Goal: Task Accomplishment & Management: Manage account settings

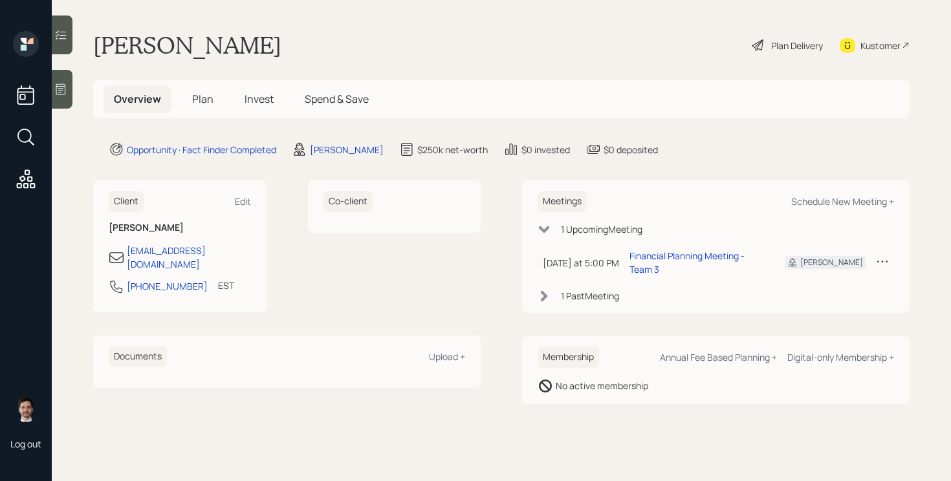
click at [207, 94] on span "Plan" at bounding box center [202, 99] width 21 height 14
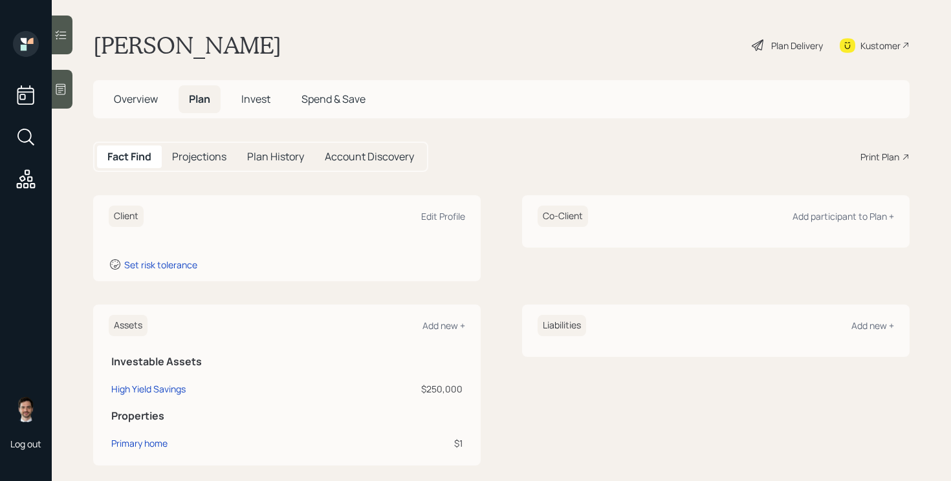
click at [485, 304] on div "Client Edit Profile Set risk tolerance Co-Client Add participant to Plan + Asse…" at bounding box center [501, 455] width 817 height 521
click at [496, 236] on div "Client Edit Profile Set risk tolerance Co-Client Add participant to Plan +" at bounding box center [501, 238] width 817 height 86
click at [437, 215] on div "Edit Profile" at bounding box center [443, 216] width 44 height 12
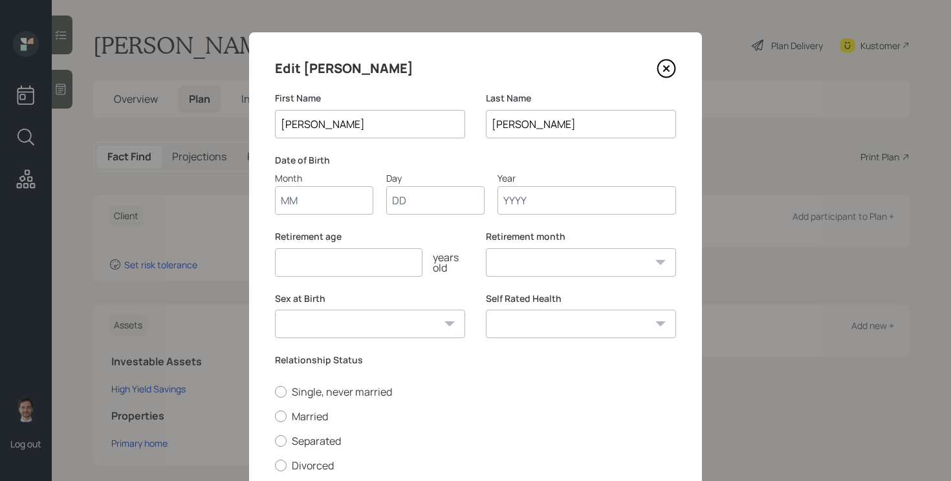
click at [349, 197] on input "Month" at bounding box center [324, 200] width 98 height 28
type input "03"
type input "24"
type input "1950"
select select "3"
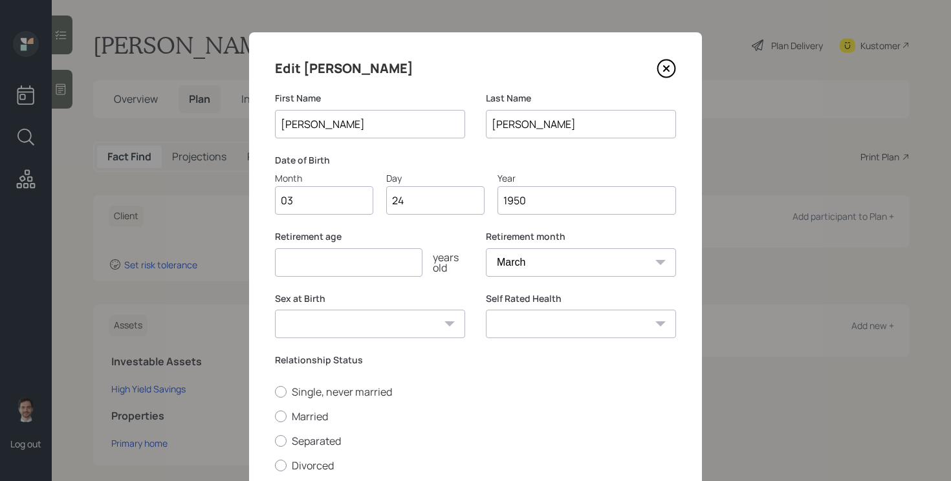
type input "1950"
click at [412, 269] on input "number" at bounding box center [349, 262] width 148 height 28
type input "65"
click at [443, 327] on select "[DEMOGRAPHIC_DATA] [DEMOGRAPHIC_DATA] Other / Prefer not to say" at bounding box center [370, 324] width 190 height 28
select select "[DEMOGRAPHIC_DATA]"
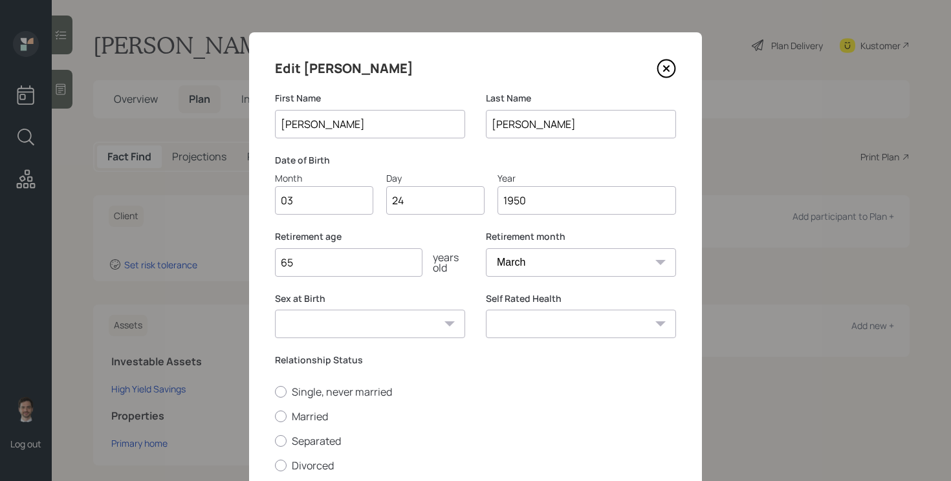
click at [275, 310] on select "[DEMOGRAPHIC_DATA] [DEMOGRAPHIC_DATA] Other / Prefer not to say" at bounding box center [370, 324] width 190 height 28
click at [346, 393] on label "Single, never married" at bounding box center [475, 392] width 401 height 14
click at [275, 392] on input "Single, never married" at bounding box center [274, 392] width 1 height 1
radio input "true"
click at [612, 335] on select "Excellent Very Good Good Fair Poor" at bounding box center [581, 324] width 190 height 28
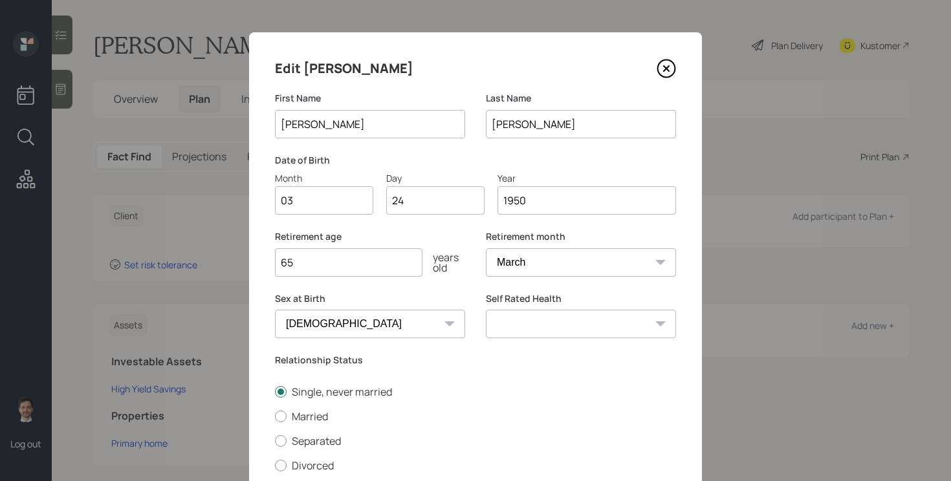
select select "excellent"
click at [486, 310] on select "Excellent Very Good Good Fair Poor" at bounding box center [581, 324] width 190 height 28
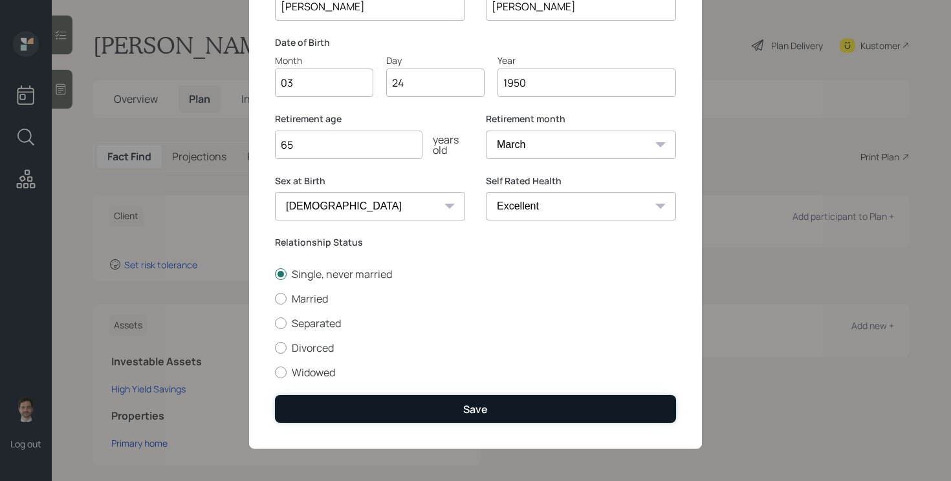
click at [486, 404] on div "Save" at bounding box center [475, 410] width 25 height 14
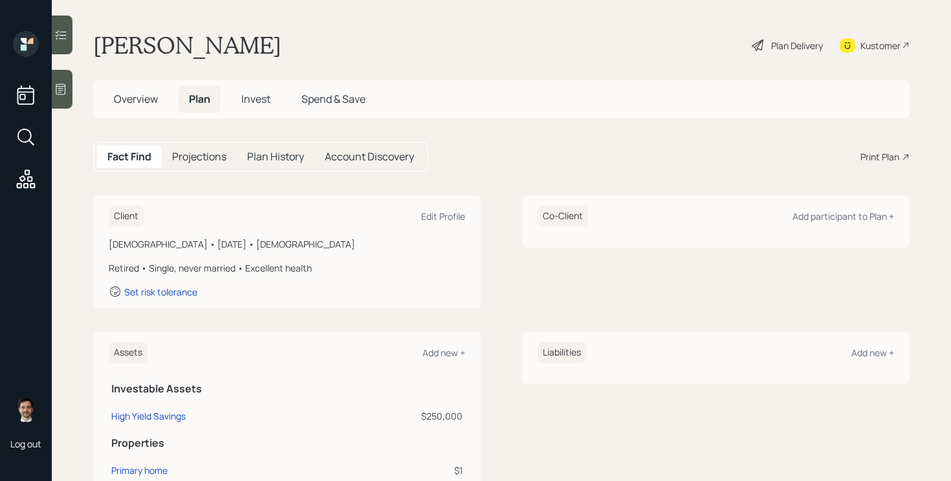
click at [755, 44] on icon at bounding box center [759, 46] width 16 height 16
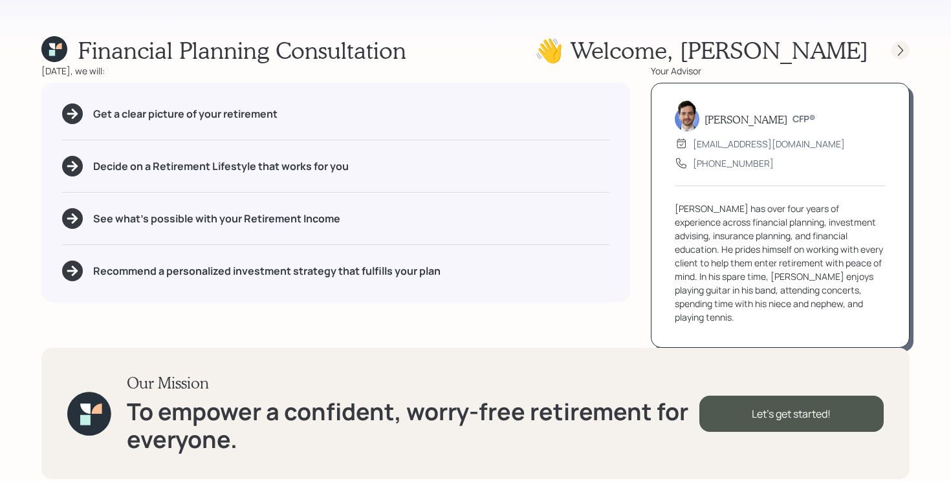
click at [898, 49] on icon at bounding box center [900, 50] width 13 height 13
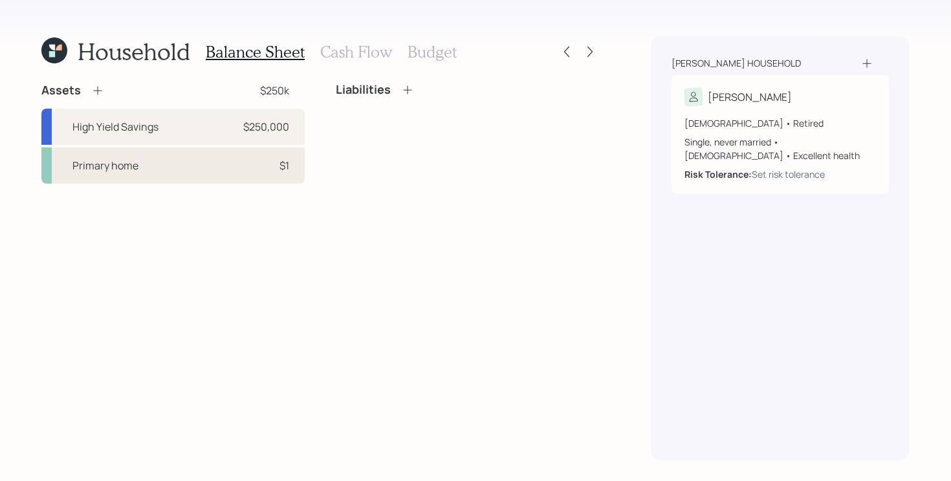
click at [229, 173] on div "Primary home $1" at bounding box center [172, 166] width 263 height 36
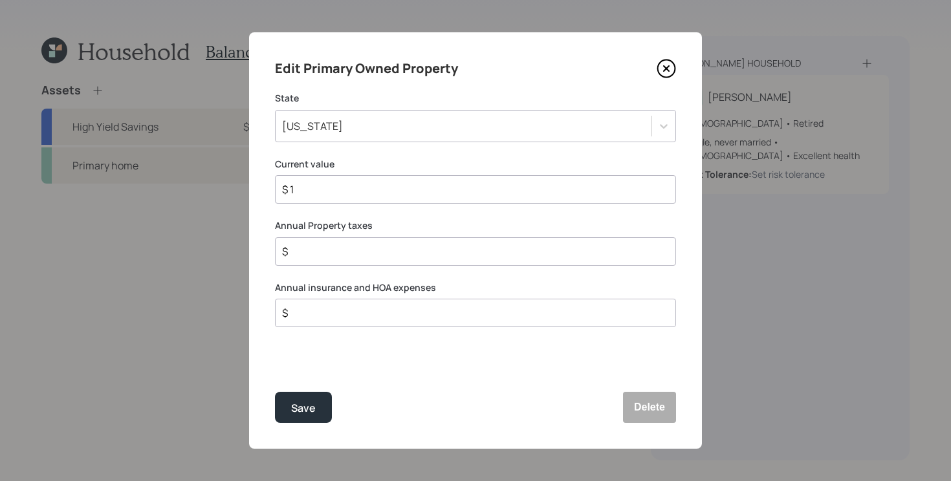
click at [355, 194] on input "$ 1" at bounding box center [470, 190] width 379 height 16
click at [385, 126] on div "[US_STATE]" at bounding box center [464, 126] width 376 height 22
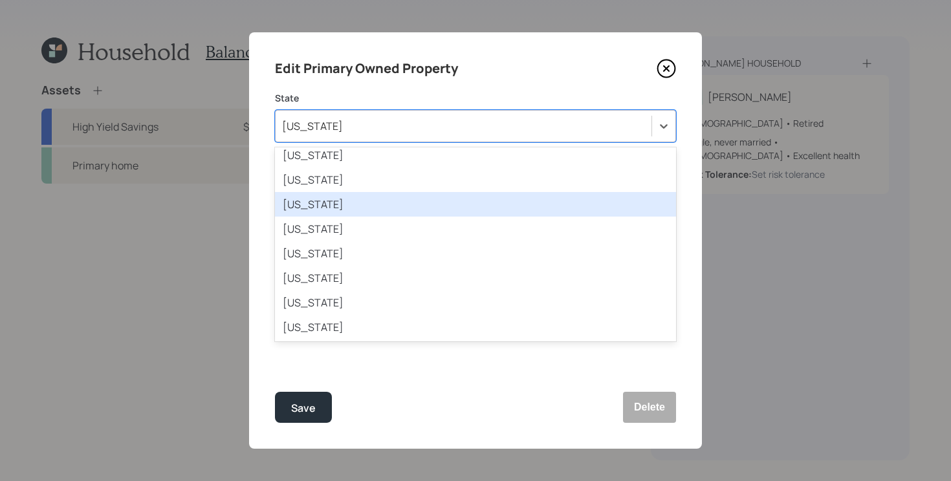
scroll to position [698, 0]
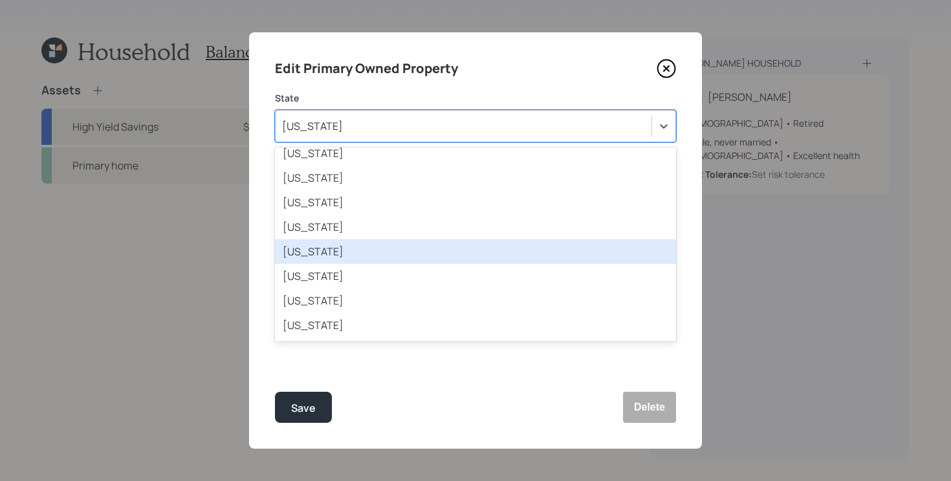
click at [366, 248] on div "[US_STATE]" at bounding box center [475, 251] width 401 height 25
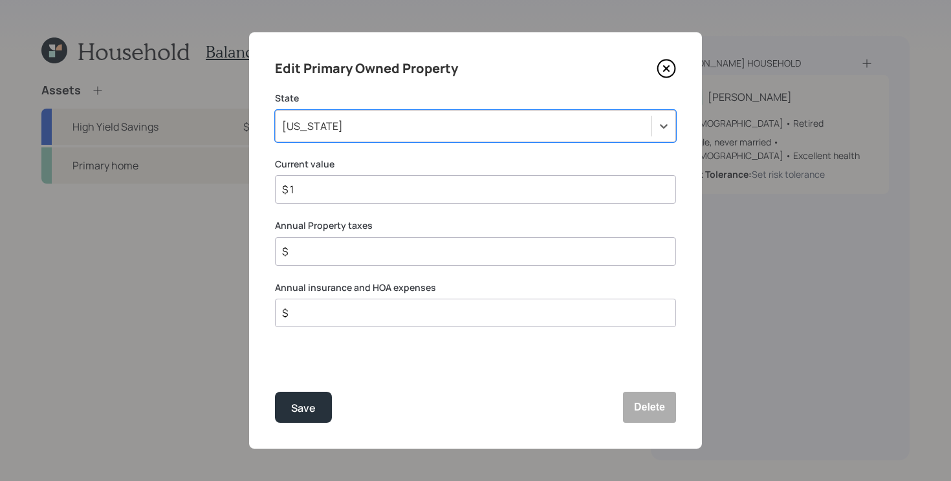
click at [381, 193] on input "$ 1" at bounding box center [470, 190] width 379 height 16
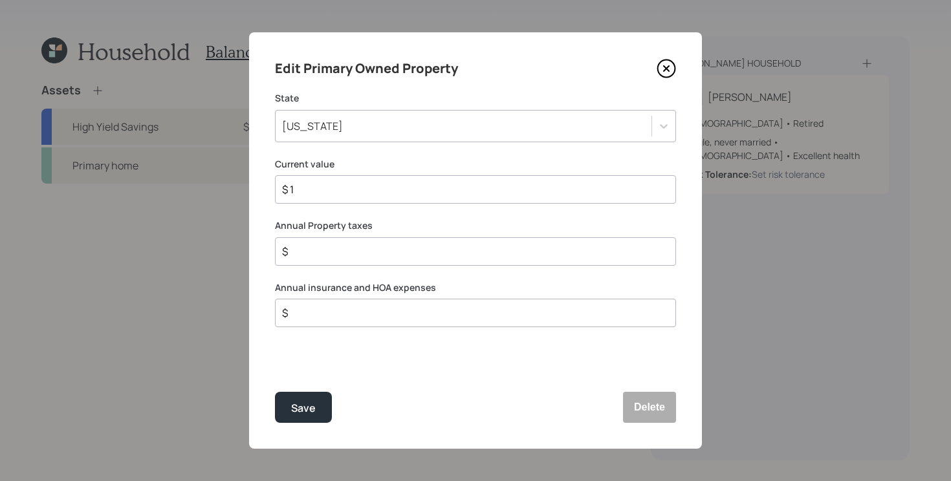
click at [381, 193] on input "$ 1" at bounding box center [470, 190] width 379 height 16
type input "$ 325,000"
click at [275, 392] on button "Save" at bounding box center [303, 407] width 57 height 31
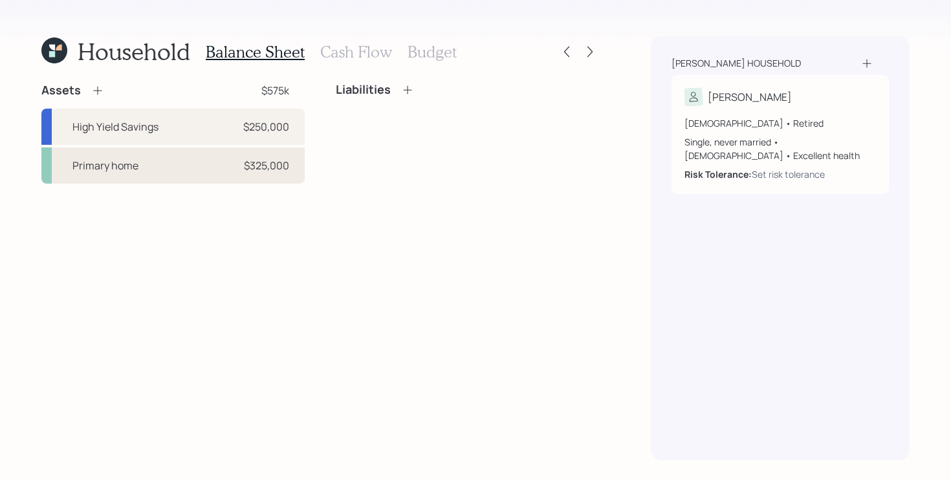
click at [221, 159] on div "Primary home $325,000" at bounding box center [172, 166] width 263 height 36
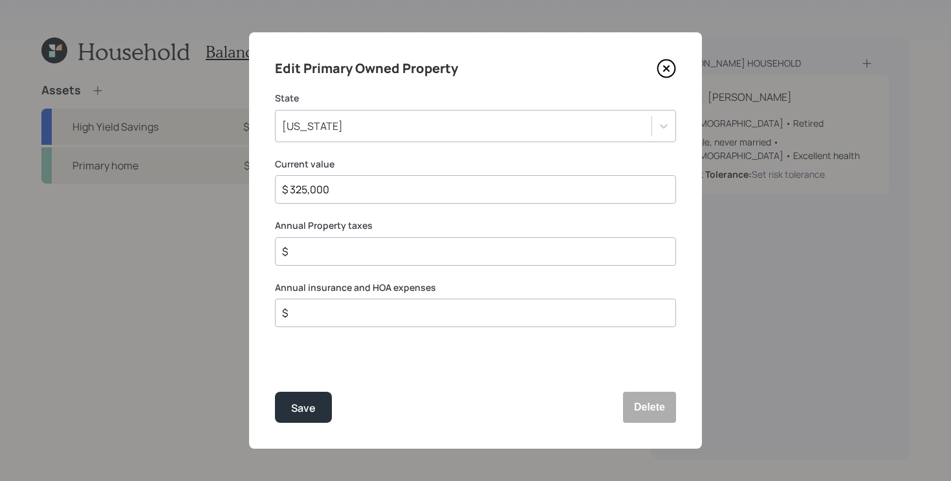
click at [423, 261] on div "$" at bounding box center [475, 251] width 401 height 28
click at [431, 252] on input "$" at bounding box center [470, 252] width 379 height 16
type input "$ 2,000"
type input "$ 1,150"
click at [275, 392] on button "Save" at bounding box center [303, 407] width 57 height 31
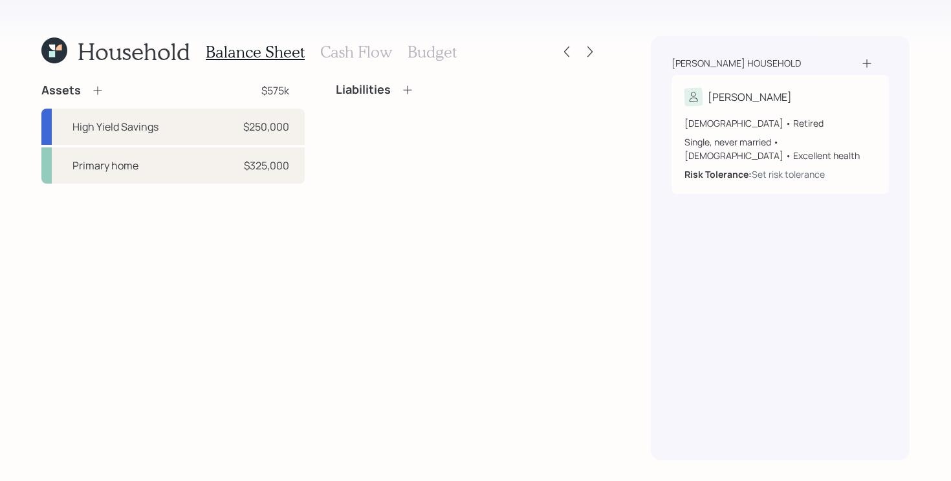
click at [373, 52] on h3 "Cash Flow" at bounding box center [356, 52] width 72 height 19
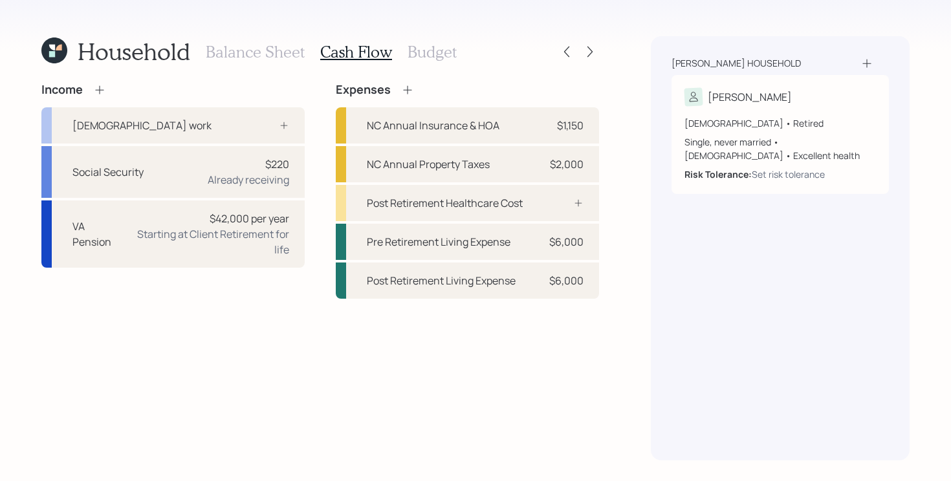
click at [191, 342] on div "Income [DEMOGRAPHIC_DATA] work Social Security $220 Already receiving VA Pensio…" at bounding box center [320, 272] width 558 height 378
click at [281, 236] on div "Starting at Client Retirement for life" at bounding box center [210, 241] width 157 height 31
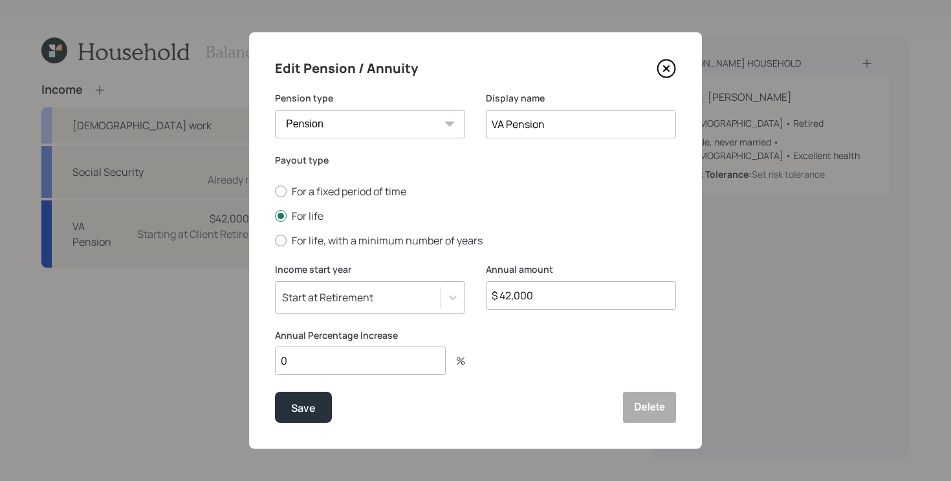
click at [415, 361] on input "0" at bounding box center [360, 361] width 171 height 28
type input "2"
click at [305, 405] on div "Save" at bounding box center [303, 408] width 25 height 17
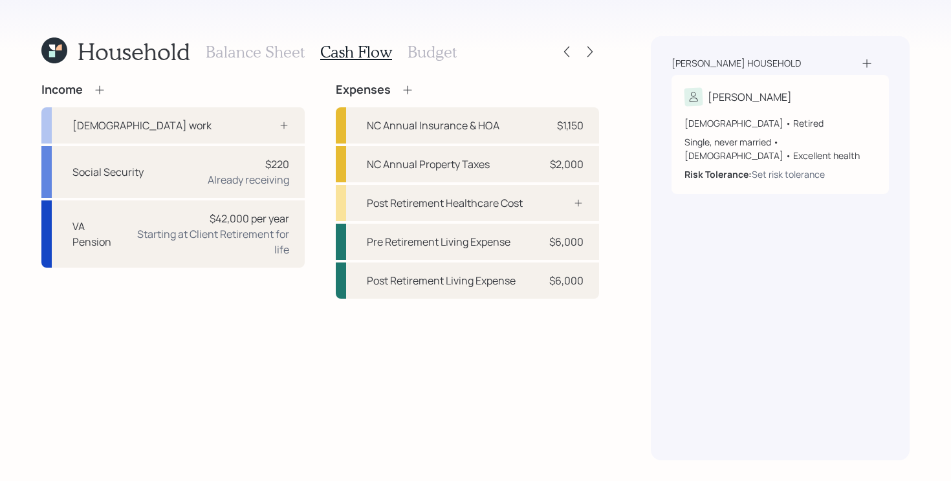
click at [322, 333] on div "Income [DEMOGRAPHIC_DATA] work Social Security $220 Already receiving VA Pensio…" at bounding box center [320, 272] width 558 height 378
click at [554, 217] on div "Post Retirement Healthcare Cost" at bounding box center [467, 203] width 263 height 36
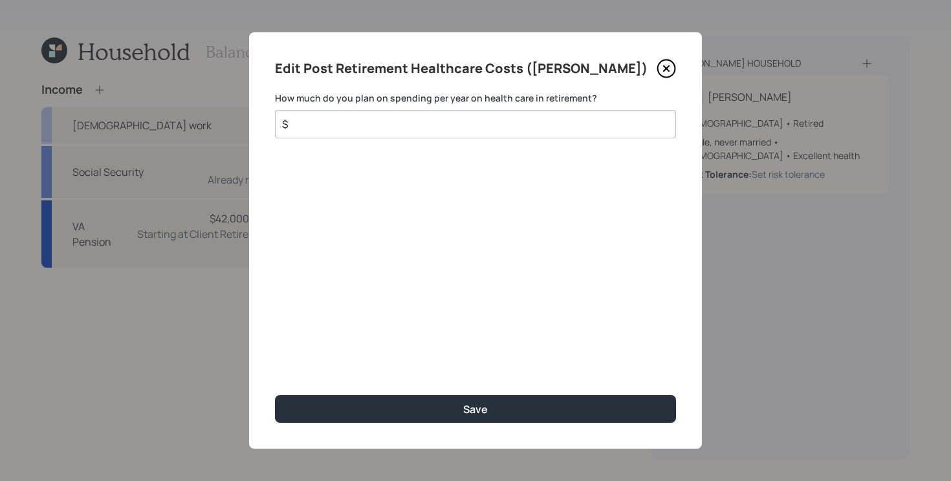
click at [480, 135] on div "$" at bounding box center [475, 124] width 401 height 28
click at [480, 122] on input "$" at bounding box center [470, 124] width 379 height 16
type input "$ 2,220"
click at [275, 395] on button "Save" at bounding box center [475, 409] width 401 height 28
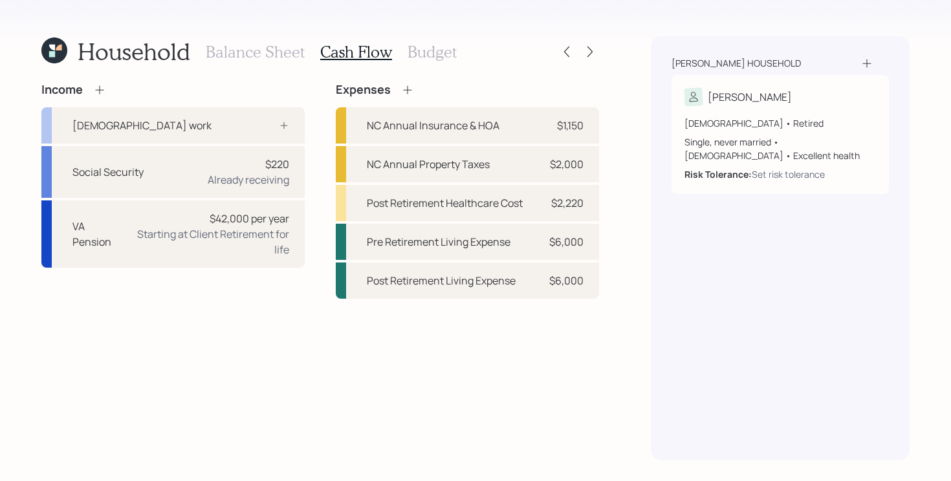
click at [442, 50] on h3 "Budget" at bounding box center [432, 52] width 49 height 19
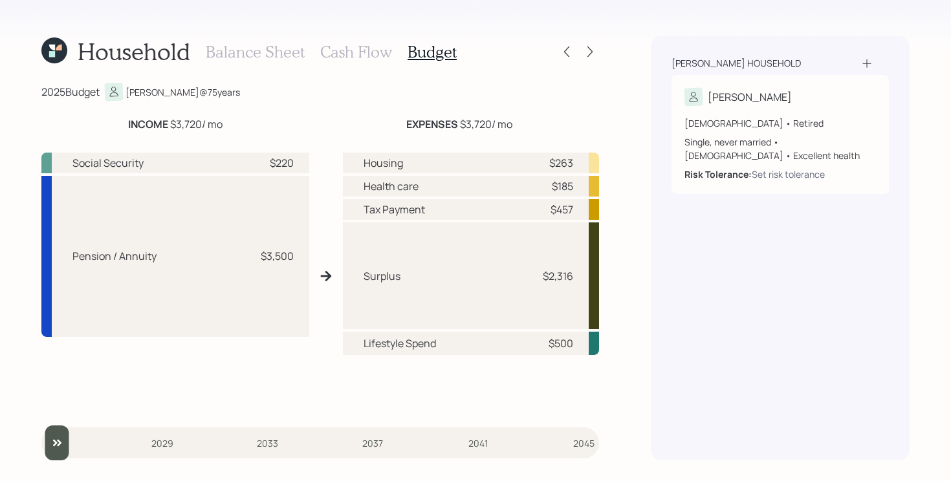
click at [351, 50] on h3 "Cash Flow" at bounding box center [356, 52] width 72 height 19
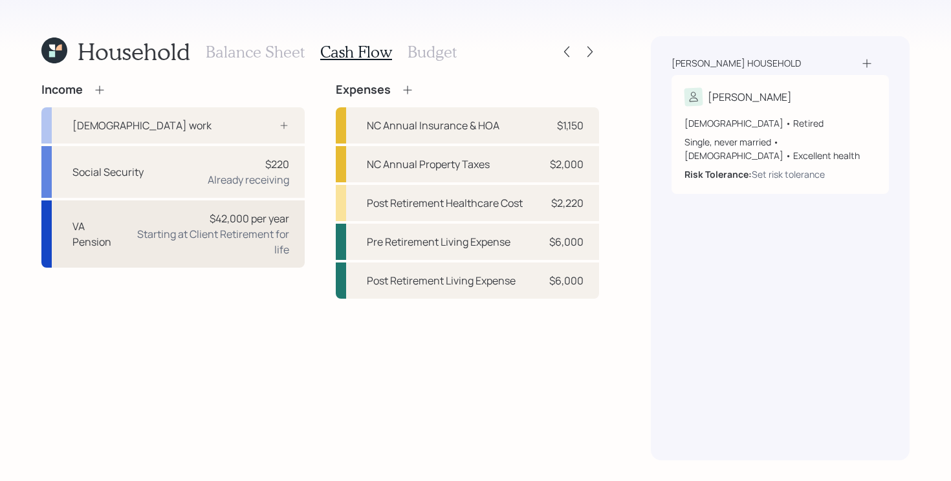
click at [206, 222] on div "$42,000 per year Starting at Client Retirement for life" at bounding box center [210, 234] width 157 height 47
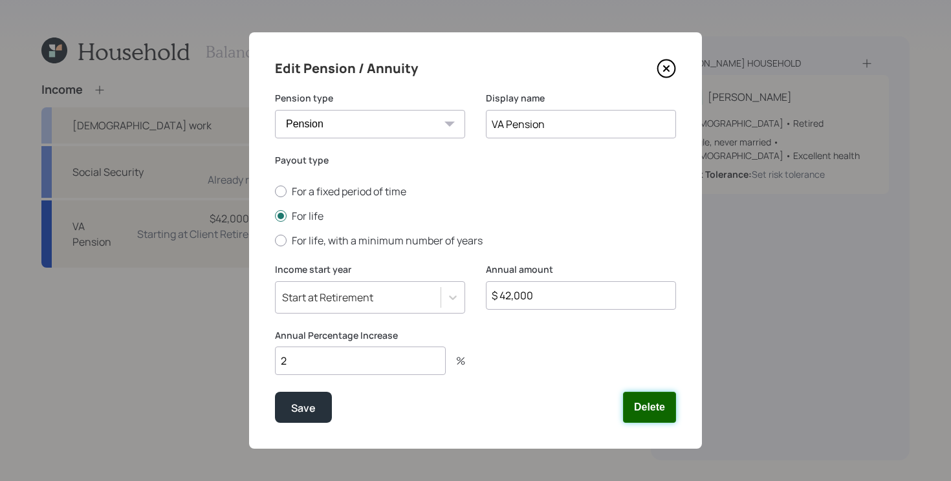
click at [651, 408] on button "Delete" at bounding box center [649, 407] width 53 height 31
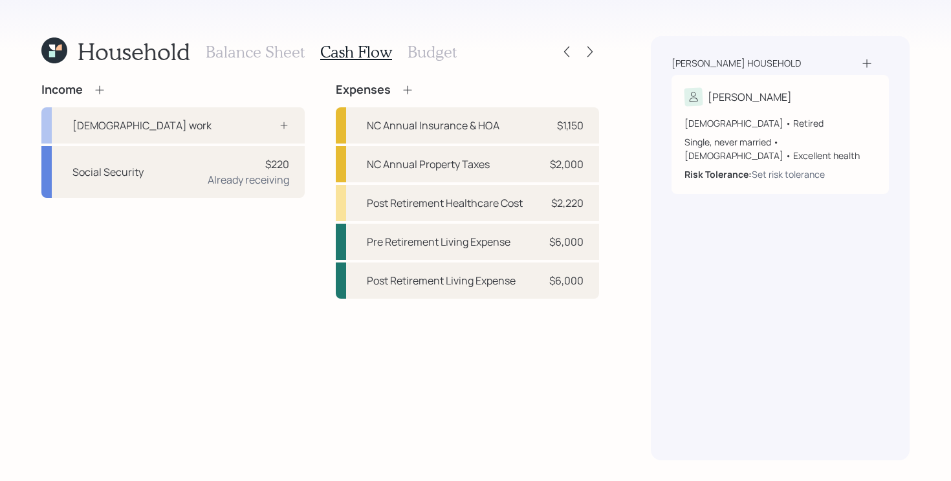
click at [93, 92] on icon at bounding box center [99, 89] width 13 height 13
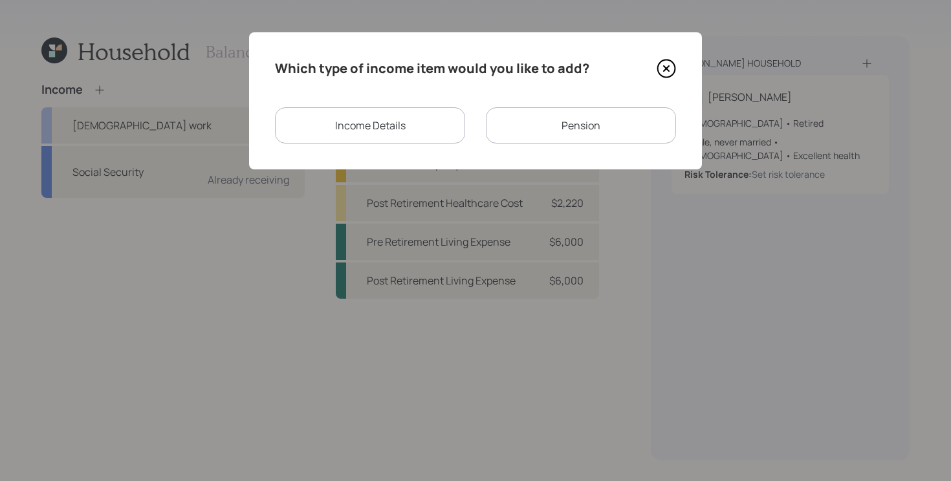
click at [409, 129] on div "Income Details" at bounding box center [370, 125] width 190 height 36
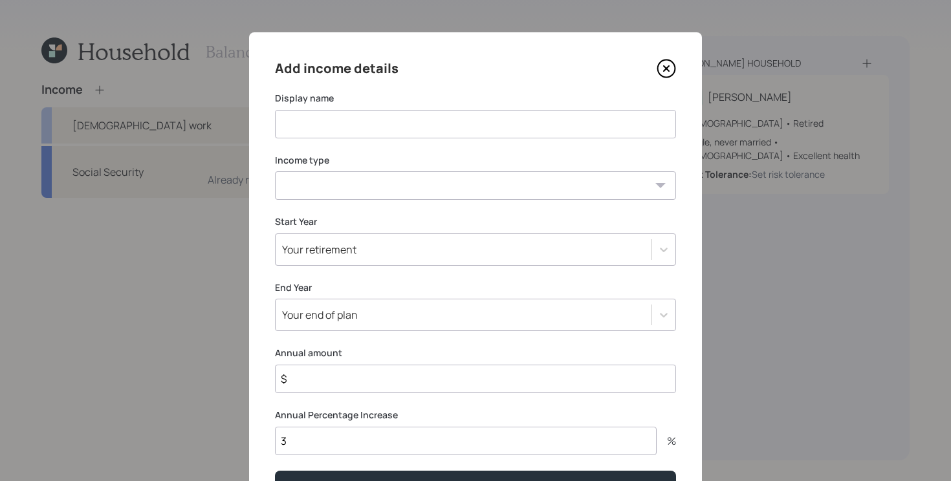
click at [453, 127] on input at bounding box center [475, 124] width 401 height 28
type input "VA Disability"
select select "other"
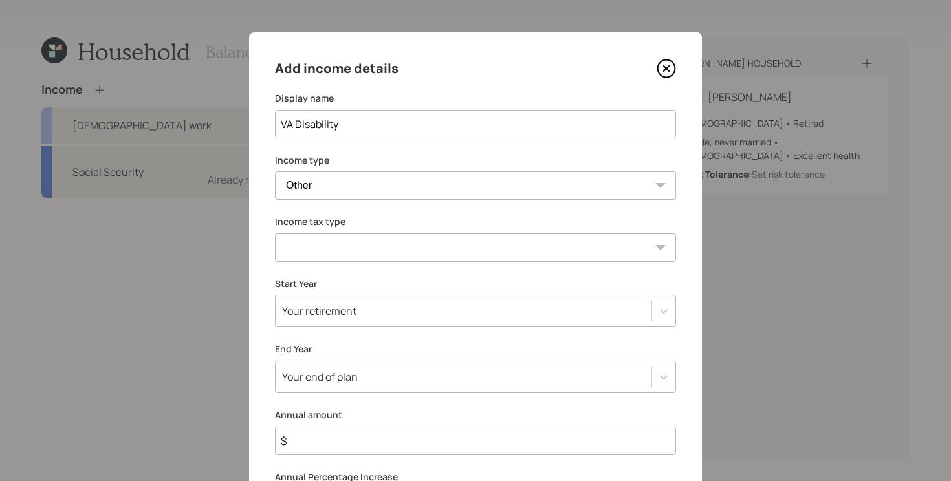
select select "tax_free"
click at [373, 436] on input "$" at bounding box center [475, 441] width 401 height 28
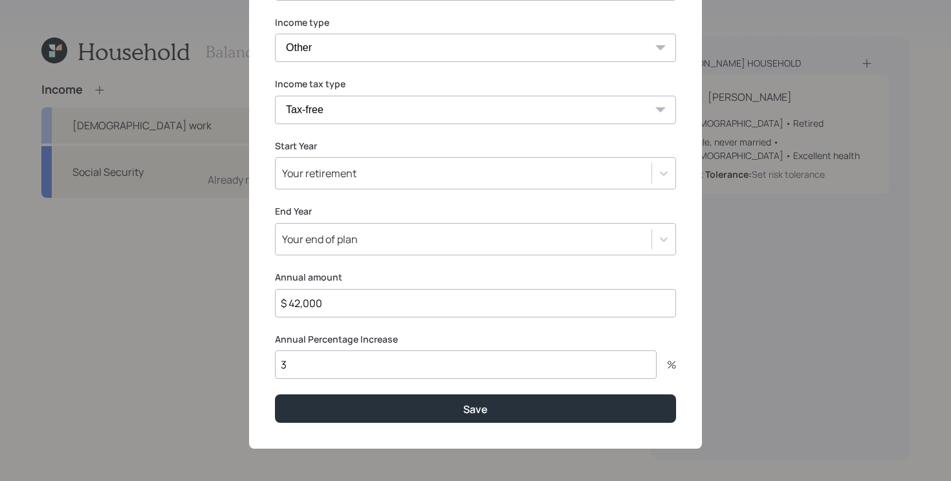
type input "$ 42,000"
click at [357, 362] on input "3" at bounding box center [466, 365] width 382 height 28
type input "2"
click at [275, 395] on button "Save" at bounding box center [475, 409] width 401 height 28
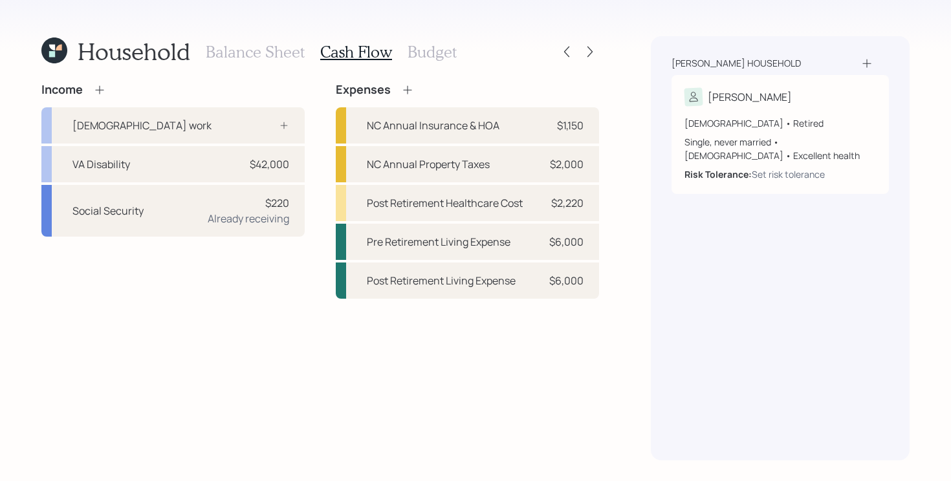
click at [103, 87] on icon at bounding box center [99, 89] width 13 height 13
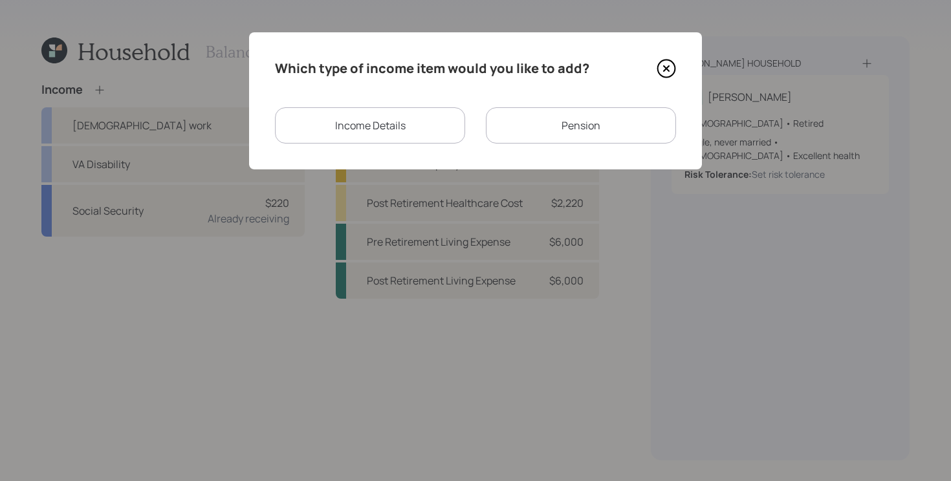
click at [535, 127] on div "Pension" at bounding box center [581, 125] width 190 height 36
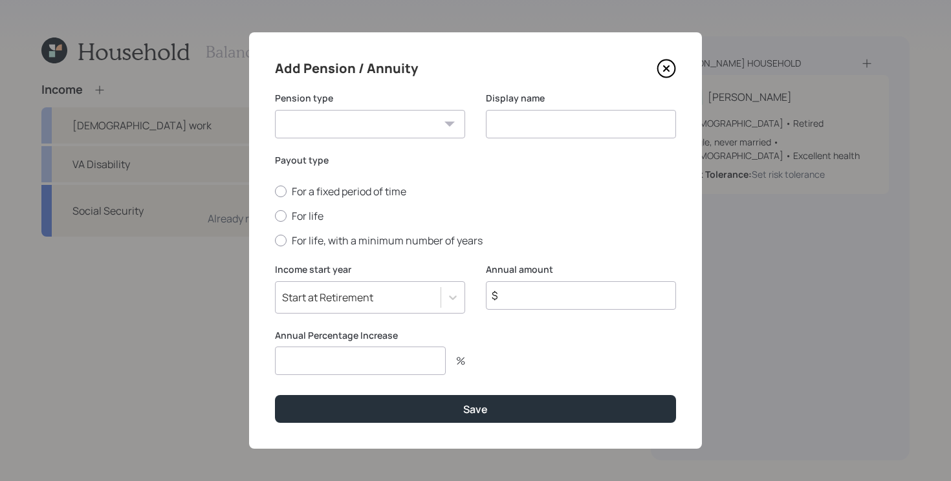
click at [511, 124] on input at bounding box center [581, 124] width 190 height 28
type input "M"
click at [661, 65] on icon at bounding box center [666, 68] width 19 height 19
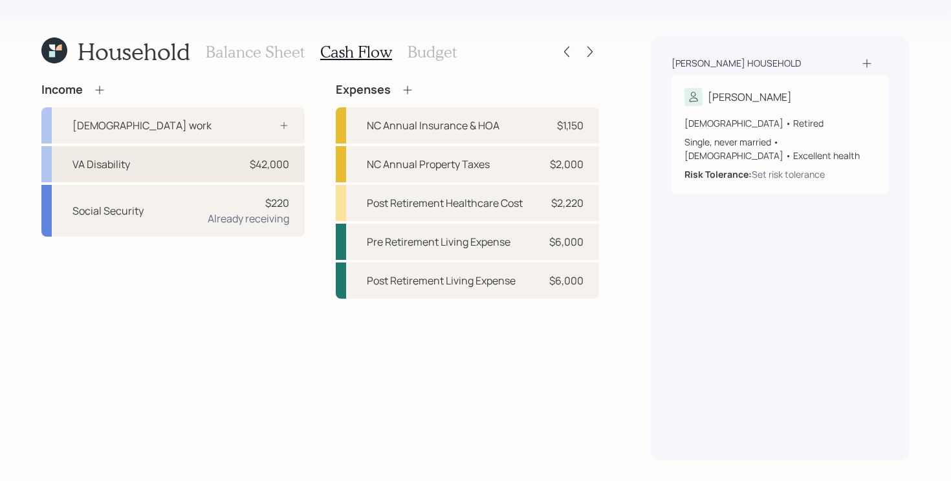
click at [223, 166] on div "VA Disability $42,000" at bounding box center [172, 164] width 263 height 36
select select "other"
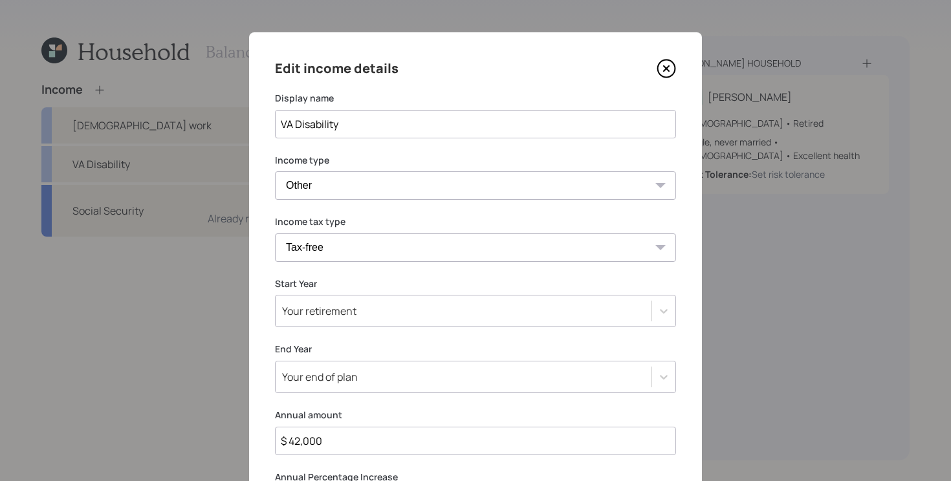
click at [668, 69] on icon at bounding box center [666, 68] width 19 height 19
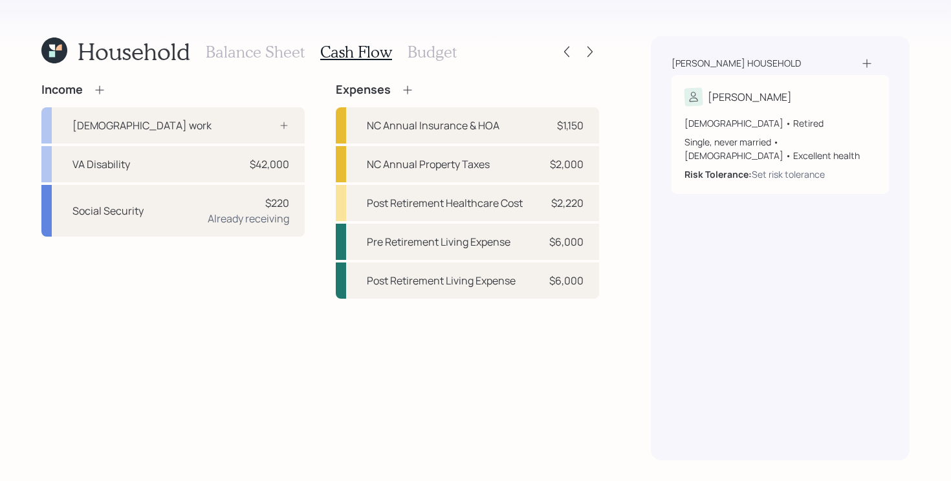
click at [104, 93] on icon at bounding box center [99, 89] width 13 height 13
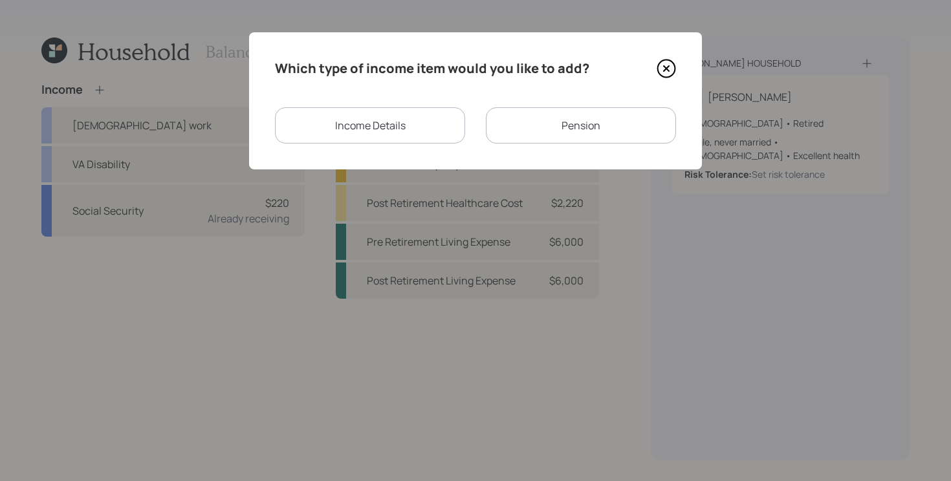
click at [567, 125] on div "Pension" at bounding box center [581, 125] width 190 height 36
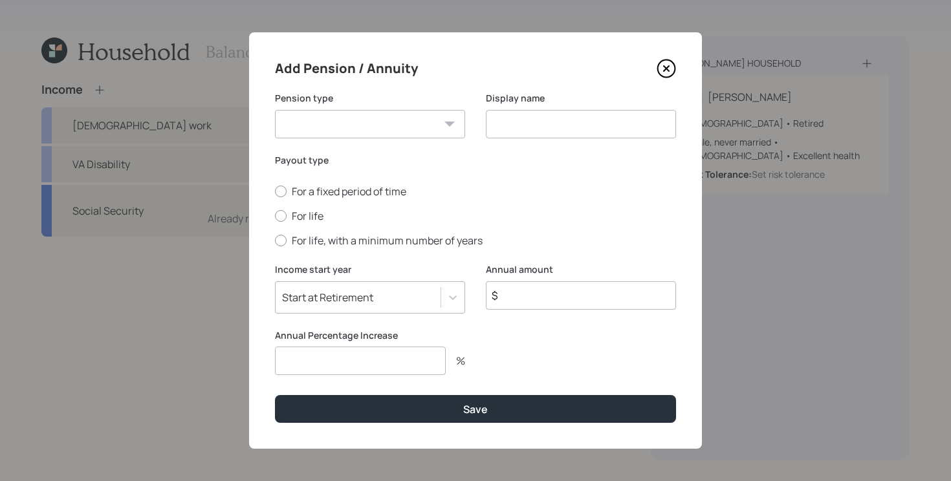
click at [529, 117] on input at bounding box center [581, 124] width 190 height 28
type input "Pension"
click at [344, 120] on select "Pension Annuity" at bounding box center [370, 124] width 190 height 28
select select "pension"
click at [275, 110] on select "Pension Annuity" at bounding box center [370, 124] width 190 height 28
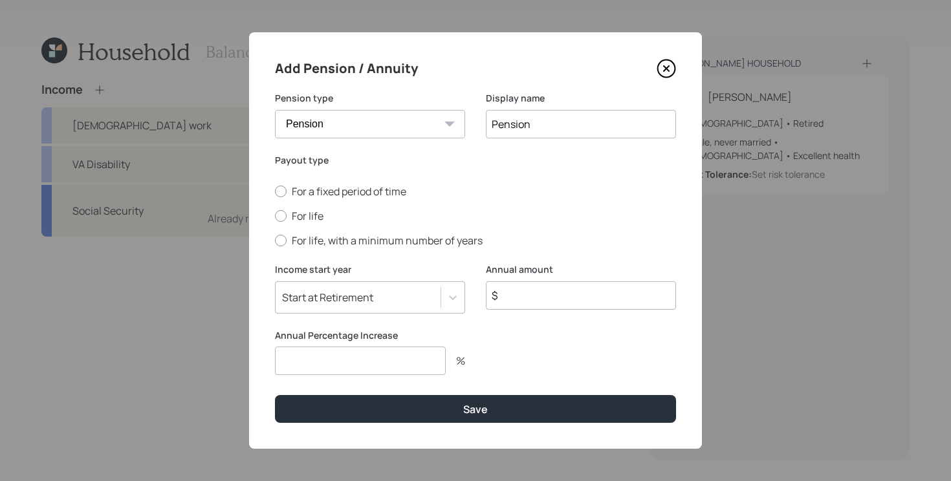
click at [555, 294] on input "$" at bounding box center [581, 296] width 190 height 28
type input "$ 14,400"
click at [318, 218] on label "For life" at bounding box center [475, 216] width 401 height 14
click at [275, 217] on input "For life" at bounding box center [274, 216] width 1 height 1
radio input "true"
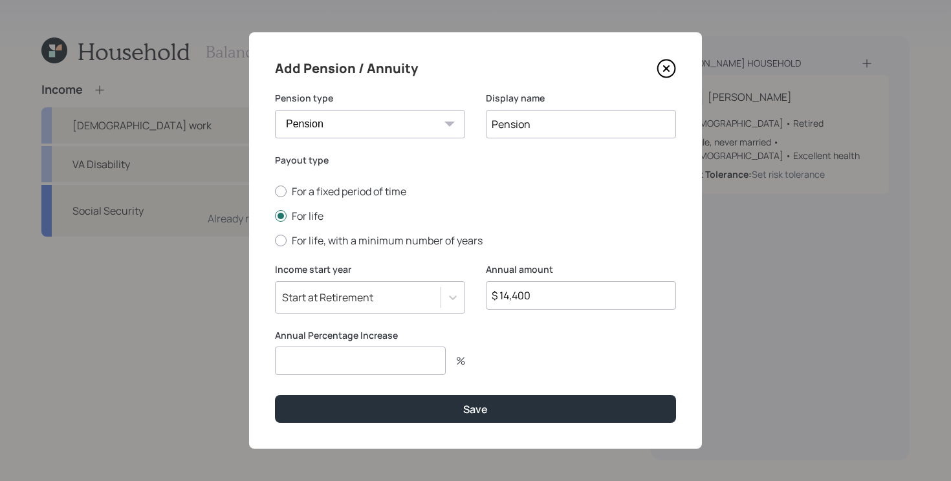
click at [344, 357] on input "number" at bounding box center [360, 361] width 171 height 28
type input "2"
click at [275, 395] on button "Save" at bounding box center [475, 409] width 401 height 28
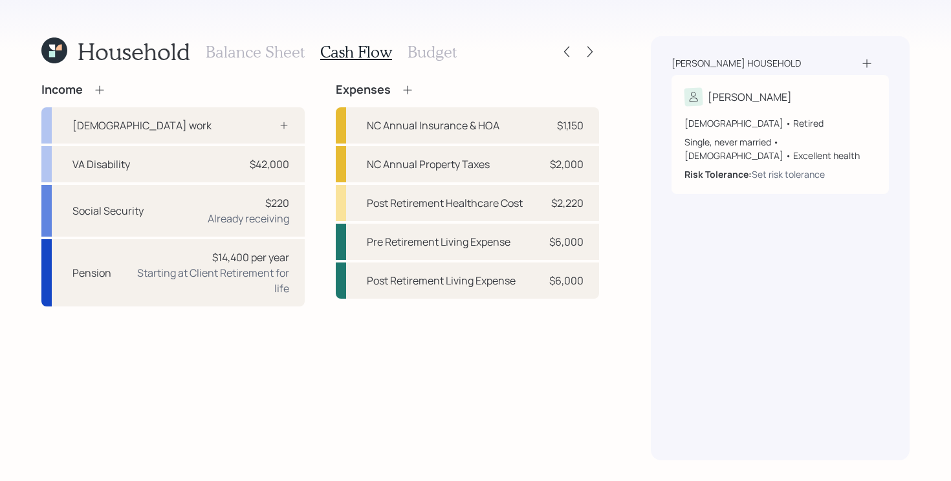
click at [401, 355] on div "Income [DEMOGRAPHIC_DATA] work VA Disability $42,000 Social Security $220 Alrea…" at bounding box center [320, 272] width 558 height 378
click at [416, 371] on div "Income [DEMOGRAPHIC_DATA] work VA Disability $42,000 Social Security $220 Alrea…" at bounding box center [320, 272] width 558 height 378
click at [528, 249] on div "Pre Retirement Living Expense $6,000" at bounding box center [467, 242] width 263 height 36
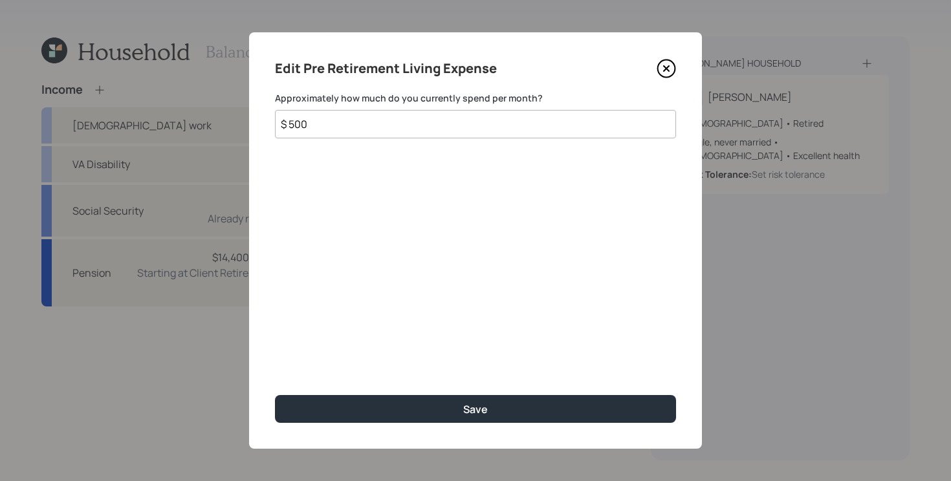
click at [493, 127] on input "$ 500" at bounding box center [475, 124] width 401 height 28
type input "$ 2,000"
click at [275, 395] on button "Save" at bounding box center [475, 409] width 401 height 28
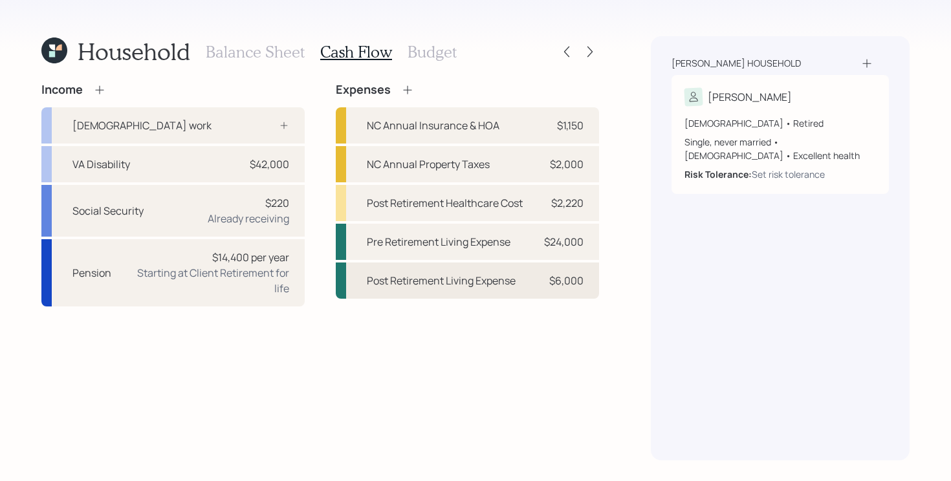
click at [525, 270] on div "Post Retirement Living Expense $6,000" at bounding box center [467, 281] width 263 height 36
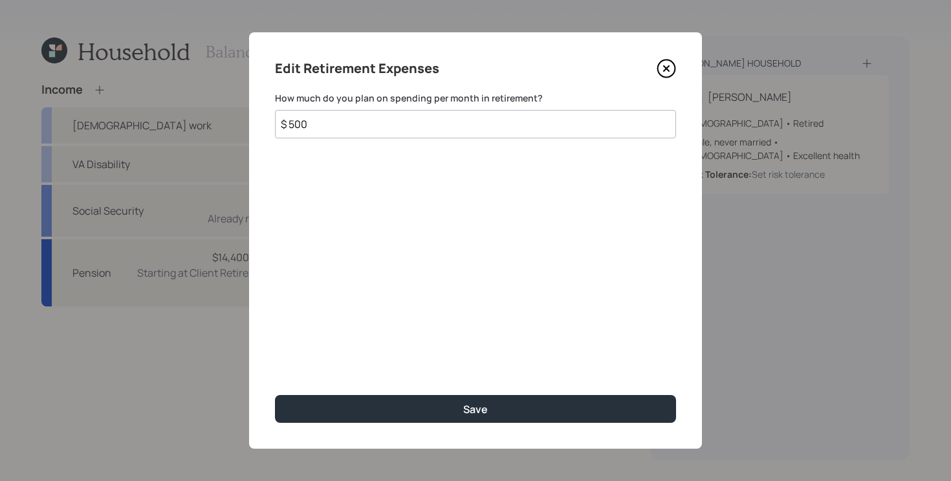
click at [513, 126] on input "$ 500" at bounding box center [475, 124] width 401 height 28
type input "$ 2,000"
click at [275, 395] on button "Save" at bounding box center [475, 409] width 401 height 28
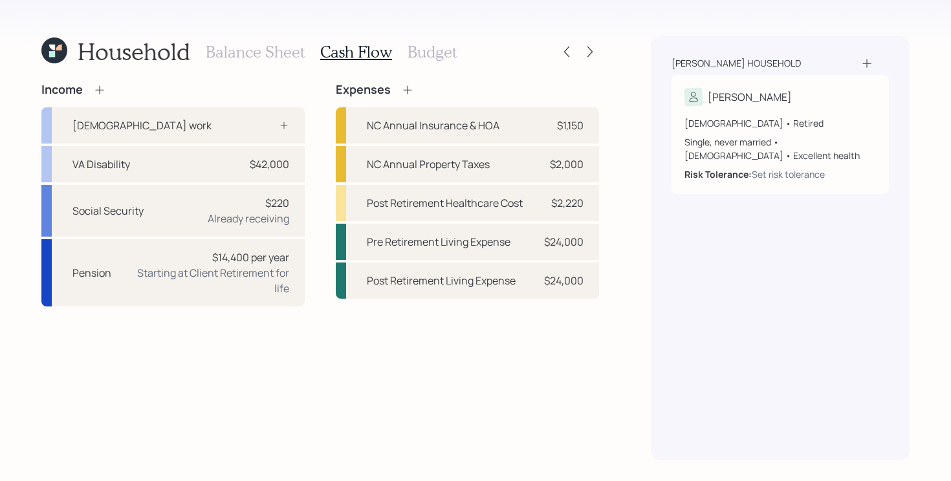
click at [433, 48] on h3 "Budget" at bounding box center [432, 52] width 49 height 19
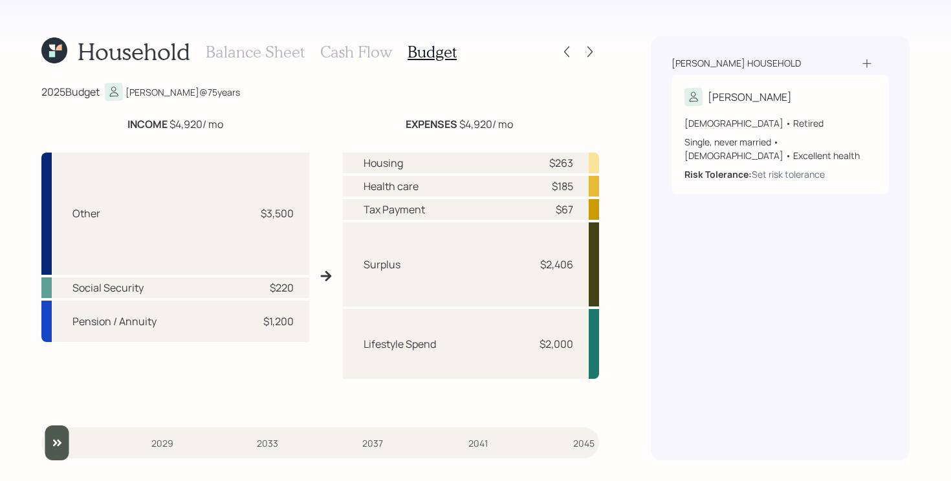
click at [385, 49] on h3 "Cash Flow" at bounding box center [356, 52] width 72 height 19
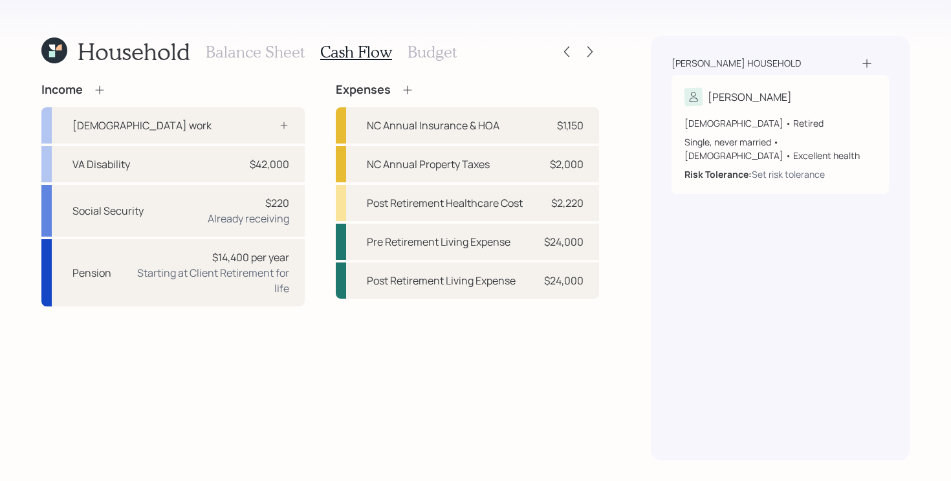
click at [430, 47] on h3 "Budget" at bounding box center [432, 52] width 49 height 19
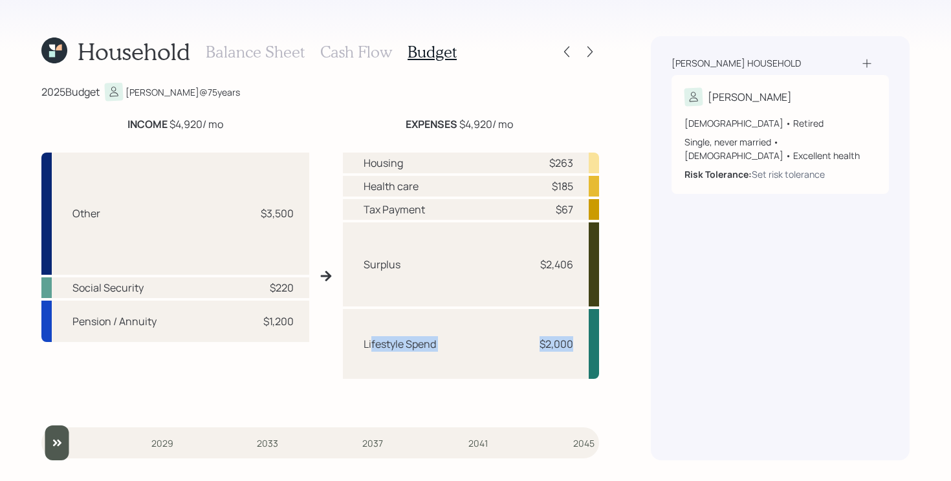
drag, startPoint x: 370, startPoint y: 348, endPoint x: 595, endPoint y: 344, distance: 225.2
click at [595, 344] on div "Lifestyle Spend $2,000" at bounding box center [471, 344] width 256 height 70
click at [458, 401] on div "Housing $263 Health care $185 Tax Payment $67 Surplus $2,406 Lifestyle Spend $2…" at bounding box center [471, 282] width 256 height 258
drag, startPoint x: 357, startPoint y: 267, endPoint x: 576, endPoint y: 264, distance: 219.4
click at [576, 264] on div "Surplus $2,406" at bounding box center [471, 265] width 256 height 84
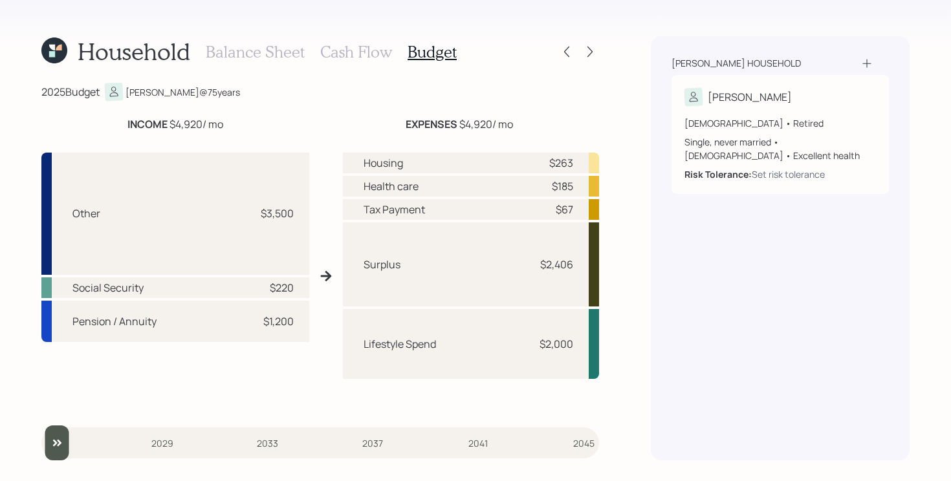
click at [249, 55] on h3 "Balance Sheet" at bounding box center [255, 52] width 99 height 19
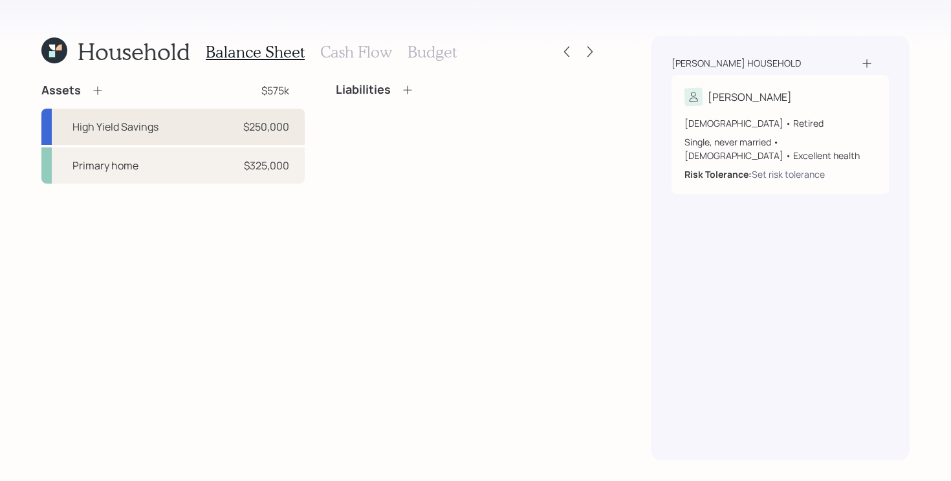
click at [195, 126] on div "High Yield Savings $250,000" at bounding box center [172, 127] width 263 height 36
select select "taxable"
select select "balanced"
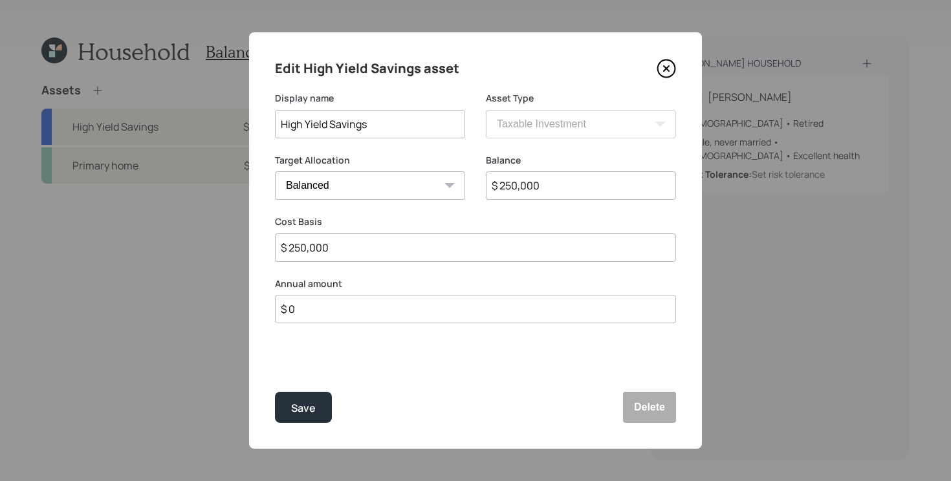
click at [444, 313] on input "$ 0" at bounding box center [475, 309] width 401 height 28
click at [428, 311] on input "$ 0" at bounding box center [475, 309] width 401 height 28
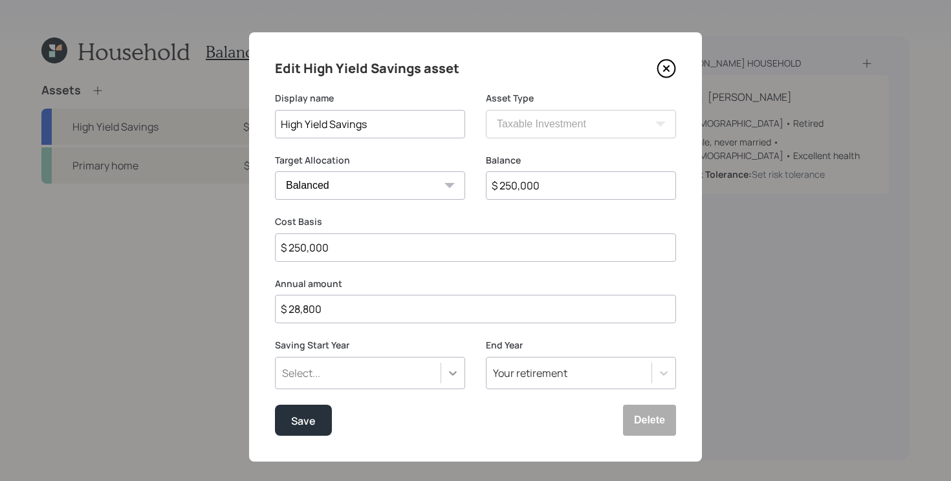
type input "$ 28,800"
click at [445, 370] on div "Select..." at bounding box center [370, 373] width 190 height 32
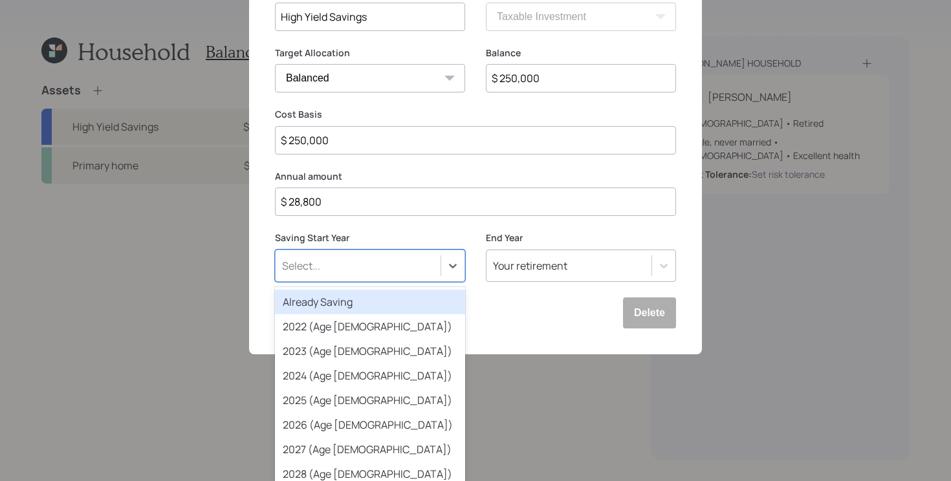
click at [367, 297] on div "Already Saving" at bounding box center [370, 302] width 190 height 25
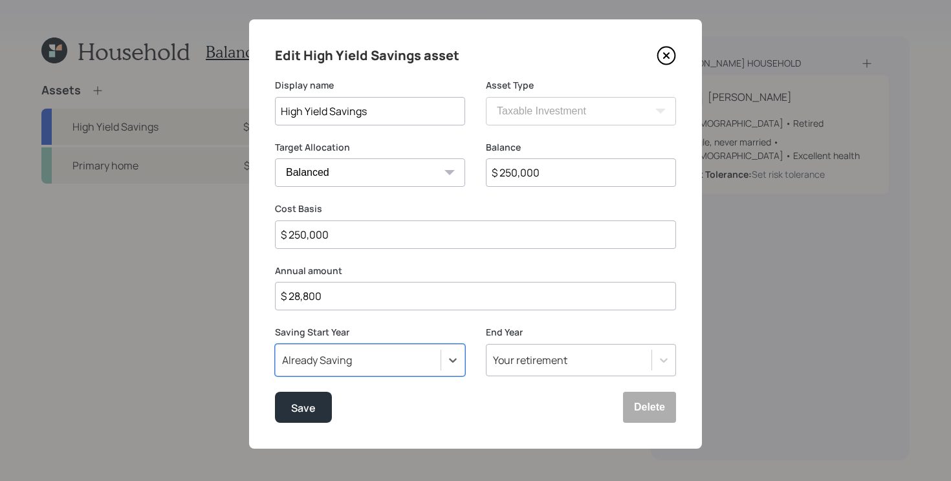
scroll to position [13, 0]
click at [291, 406] on div "Save" at bounding box center [303, 407] width 25 height 17
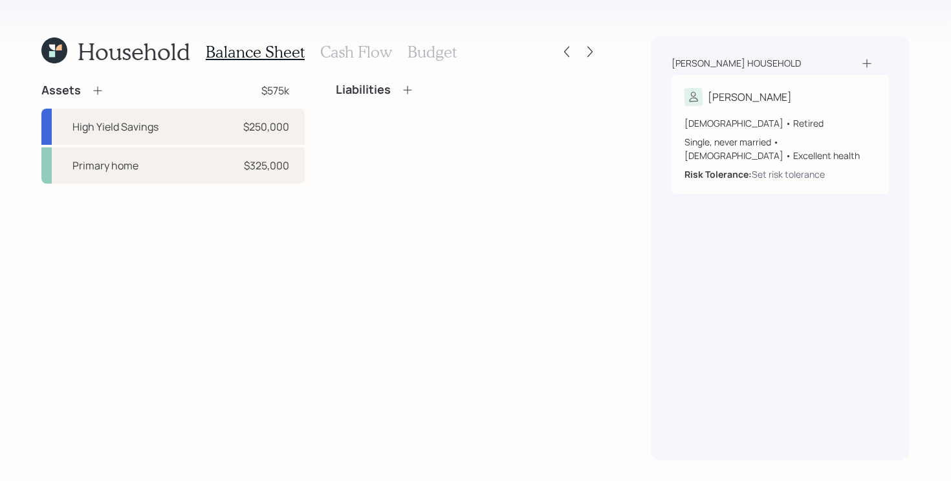
click at [535, 240] on div "Assets $575k High Yield Savings $250,000 Primary home $325,000 Liabilities" at bounding box center [320, 272] width 558 height 378
click at [588, 50] on icon at bounding box center [590, 51] width 13 height 13
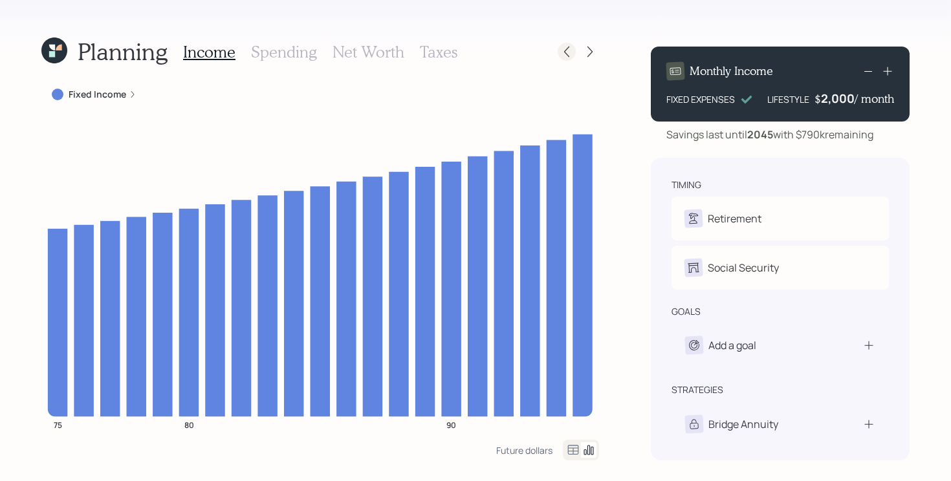
click at [568, 50] on icon at bounding box center [566, 51] width 13 height 13
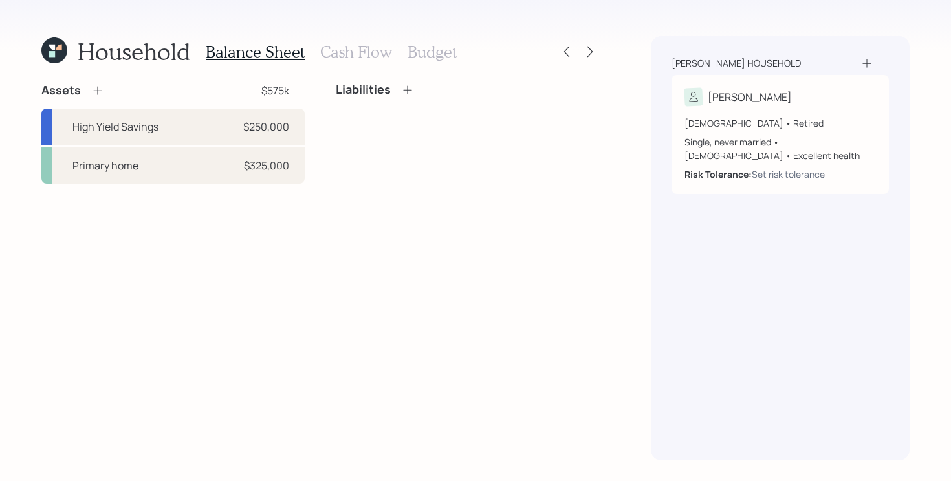
click at [366, 53] on h3 "Cash Flow" at bounding box center [356, 52] width 72 height 19
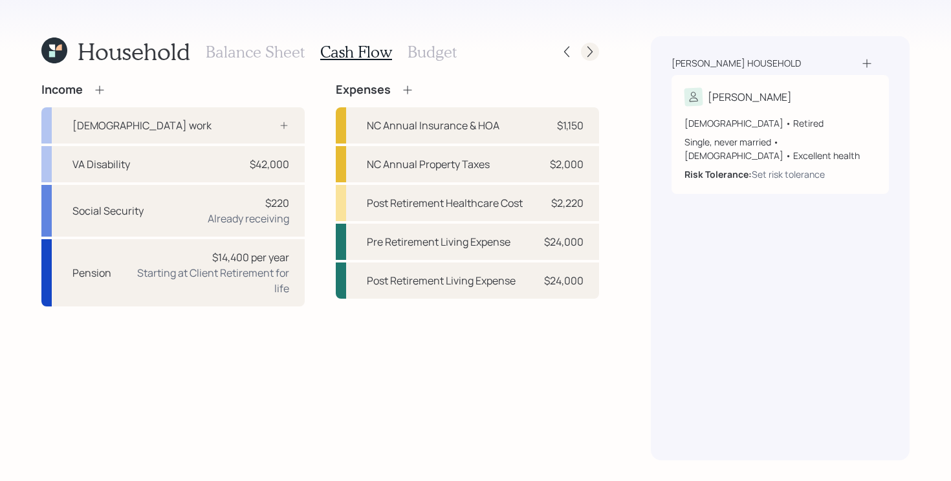
click at [591, 58] on div at bounding box center [590, 52] width 18 height 18
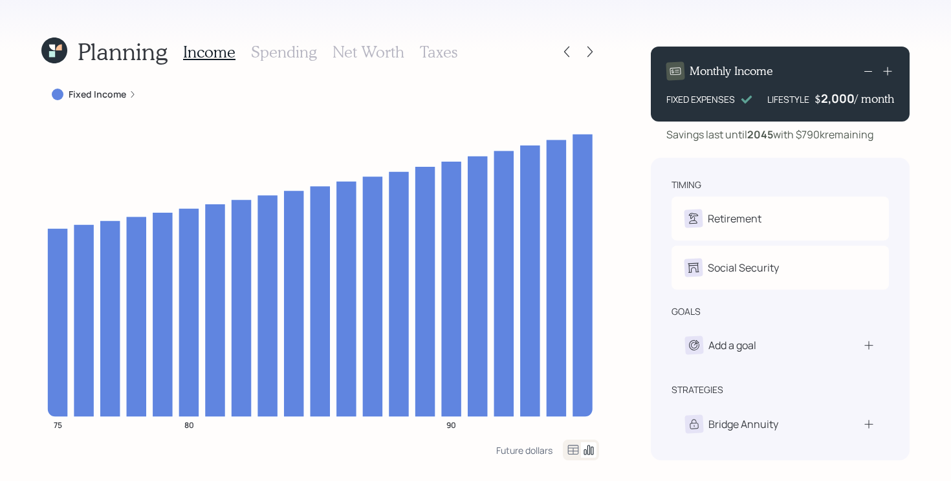
click at [591, 58] on div at bounding box center [590, 52] width 18 height 18
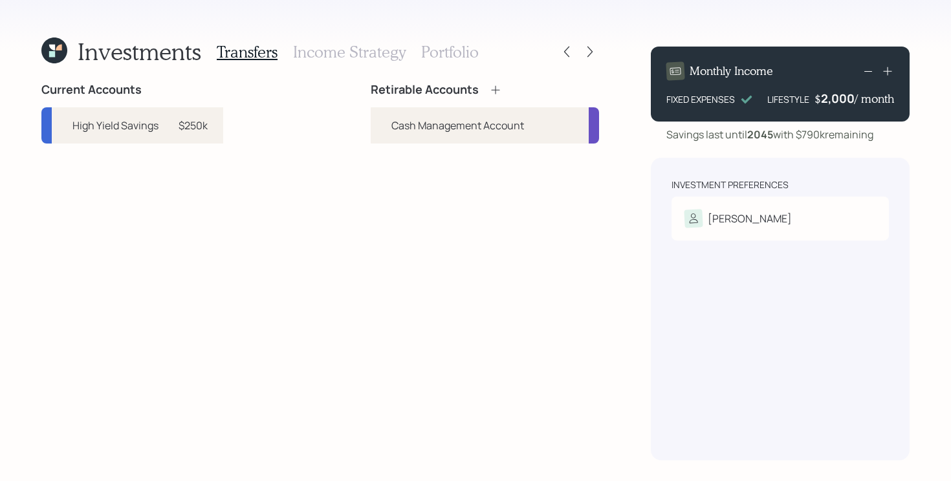
click at [727, 331] on div "Investment Preferences [PERSON_NAME] Tolerance: N/A" at bounding box center [780, 309] width 259 height 303
click at [795, 241] on div "Risk Tolerance: N/A" at bounding box center [781, 245] width 192 height 14
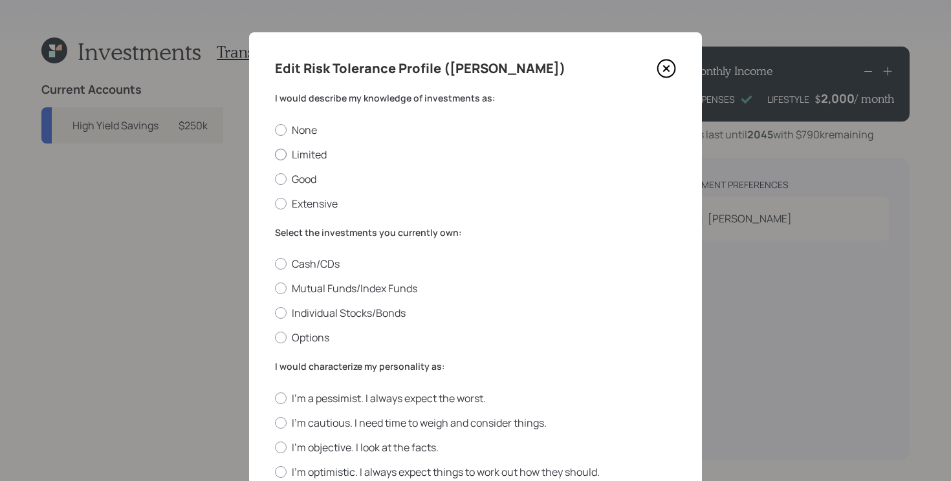
click at [326, 155] on label "Limited" at bounding box center [475, 155] width 401 height 14
click at [275, 155] on input "Limited" at bounding box center [274, 154] width 1 height 1
radio input "true"
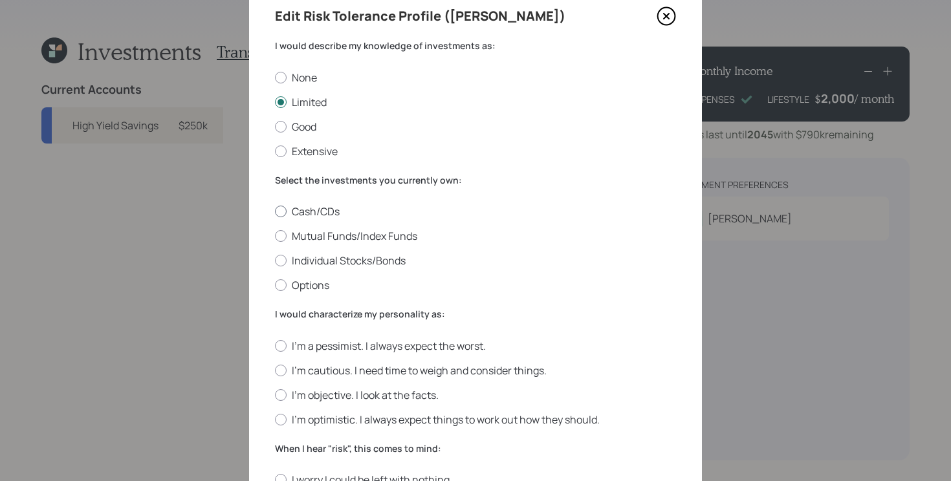
click at [326, 208] on label "Cash/CDs" at bounding box center [475, 211] width 401 height 14
click at [275, 212] on input "Cash/CDs" at bounding box center [274, 212] width 1 height 1
radio input "true"
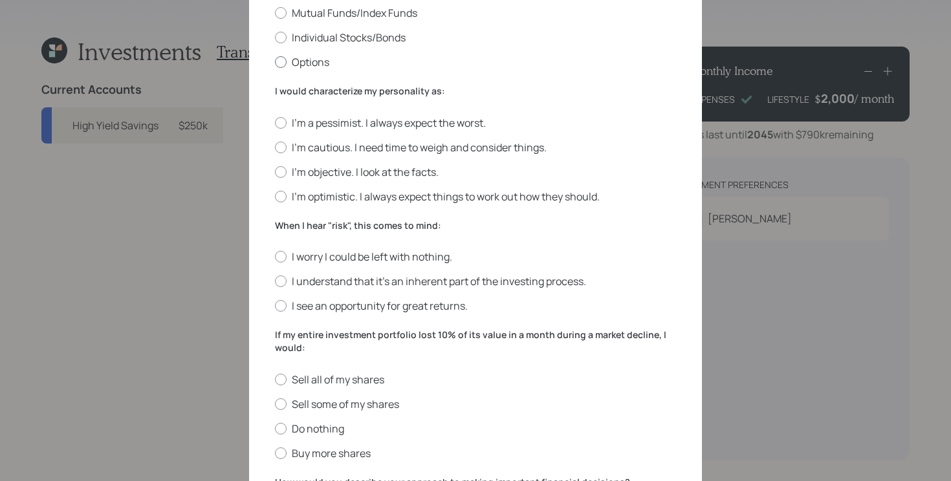
scroll to position [278, 0]
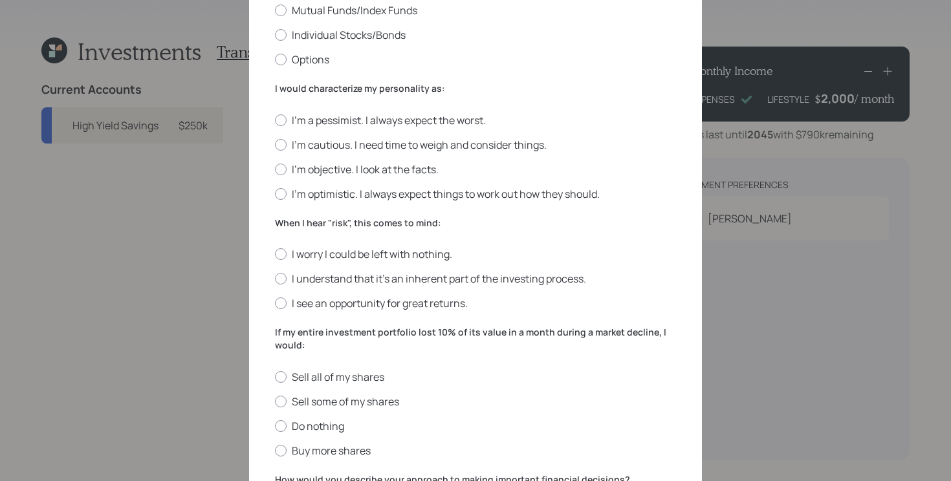
click at [515, 185] on div "I'm a pessimist. I always expect the worst. I'm cautious. I need time to weigh …" at bounding box center [475, 157] width 401 height 88
click at [497, 195] on label "I'm optimistic. I always expect things to work out how they should." at bounding box center [475, 194] width 401 height 14
click at [275, 194] on input "I'm optimistic. I always expect things to work out how they should." at bounding box center [274, 193] width 1 height 1
radio input "true"
click at [417, 254] on label "I worry I could be left with nothing." at bounding box center [475, 254] width 401 height 14
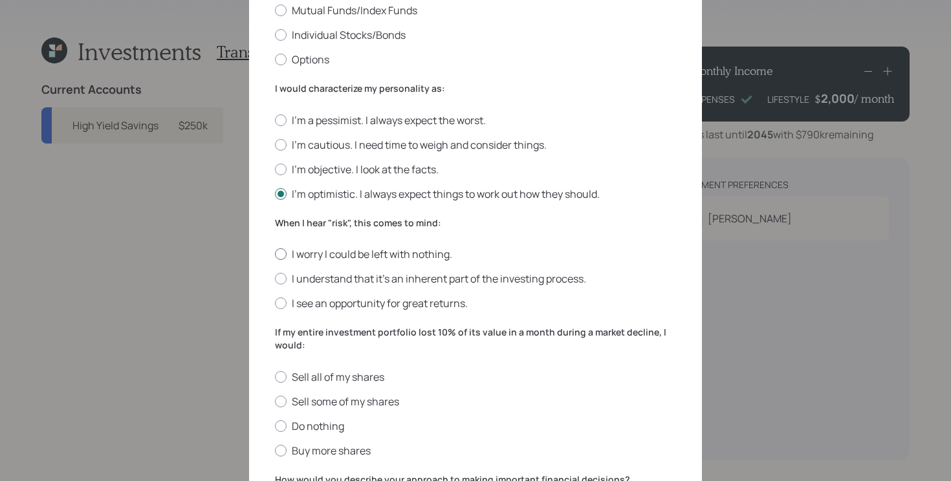
click at [275, 254] on input "I worry I could be left with nothing." at bounding box center [274, 254] width 1 height 1
radio input "true"
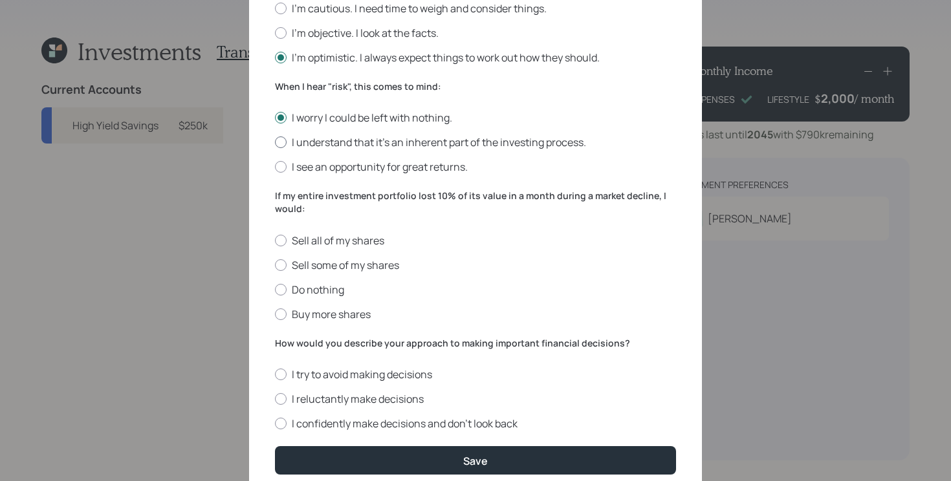
scroll to position [414, 0]
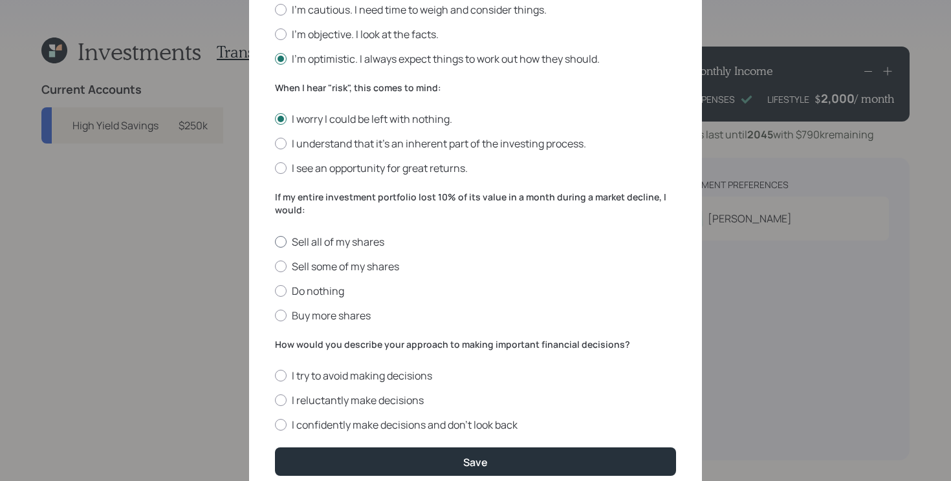
click at [316, 242] on label "Sell all of my shares" at bounding box center [475, 242] width 401 height 14
click at [275, 242] on input "Sell all of my shares" at bounding box center [274, 241] width 1 height 1
radio input "true"
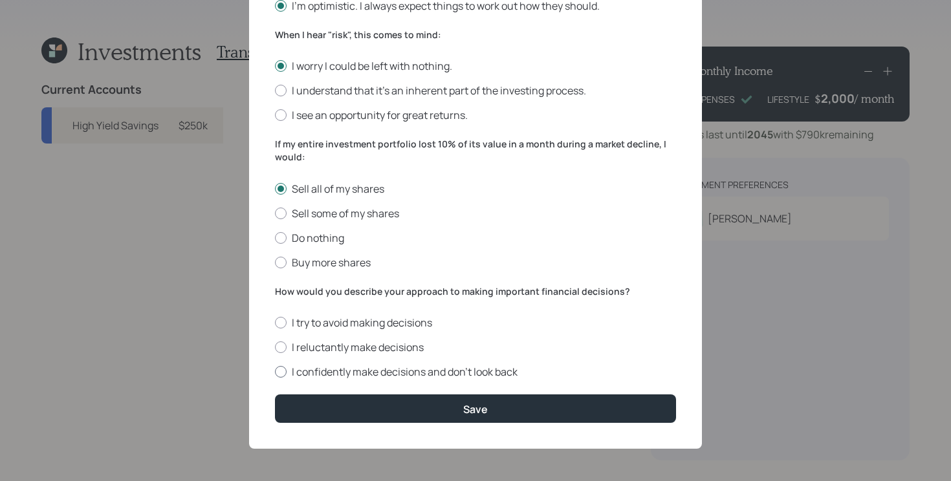
click at [500, 368] on label "I confidently make decisions and don’t look back" at bounding box center [475, 372] width 401 height 14
click at [275, 372] on input "I confidently make decisions and don’t look back" at bounding box center [274, 372] width 1 height 1
radio input "true"
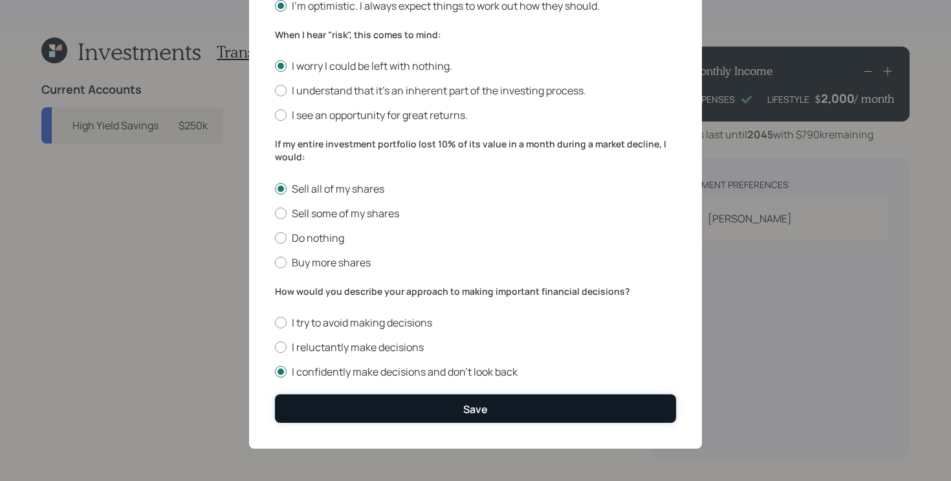
click at [489, 400] on button "Save" at bounding box center [475, 409] width 401 height 28
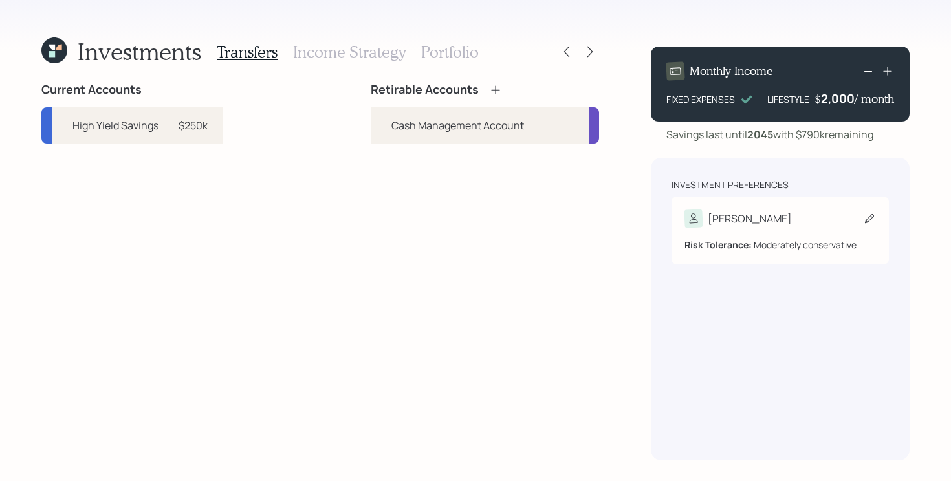
click at [800, 209] on div "[PERSON_NAME] Tolerance: Moderately conservative" at bounding box center [780, 231] width 217 height 68
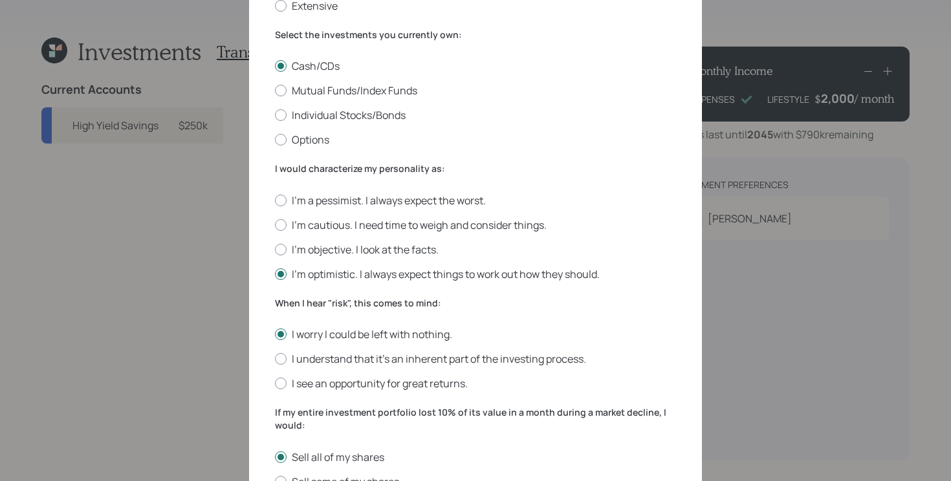
scroll to position [199, 0]
click at [406, 221] on label "I'm cautious. I need time to weigh and consider things." at bounding box center [475, 224] width 401 height 14
click at [275, 223] on input "I'm cautious. I need time to weigh and consider things." at bounding box center [274, 223] width 1 height 1
radio input "true"
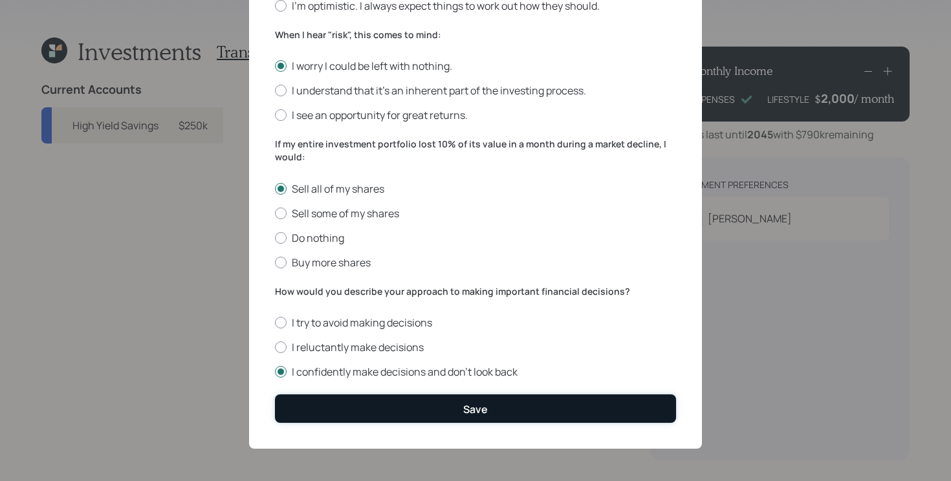
click at [445, 411] on button "Save" at bounding box center [475, 409] width 401 height 28
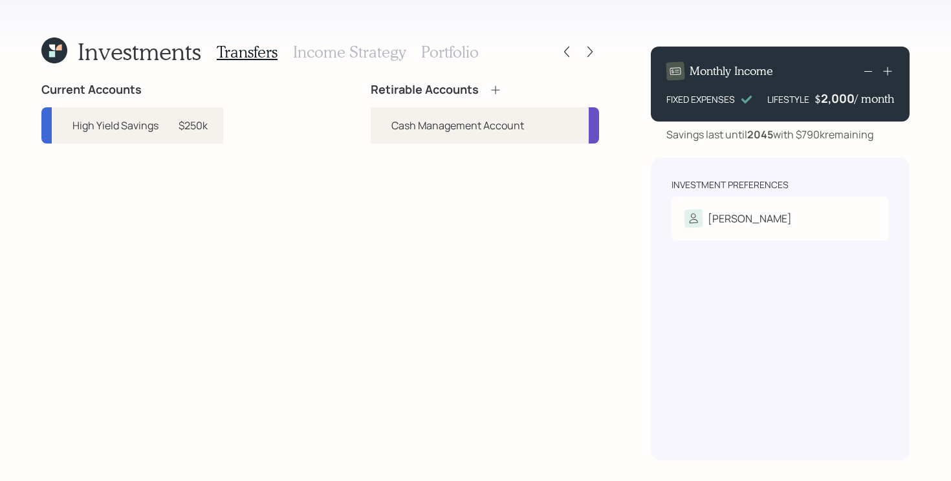
click at [348, 266] on div "Current Accounts High Yield Savings $250k Retirable Accounts Cash Management Ac…" at bounding box center [320, 272] width 558 height 378
click at [498, 85] on icon at bounding box center [495, 89] width 13 height 13
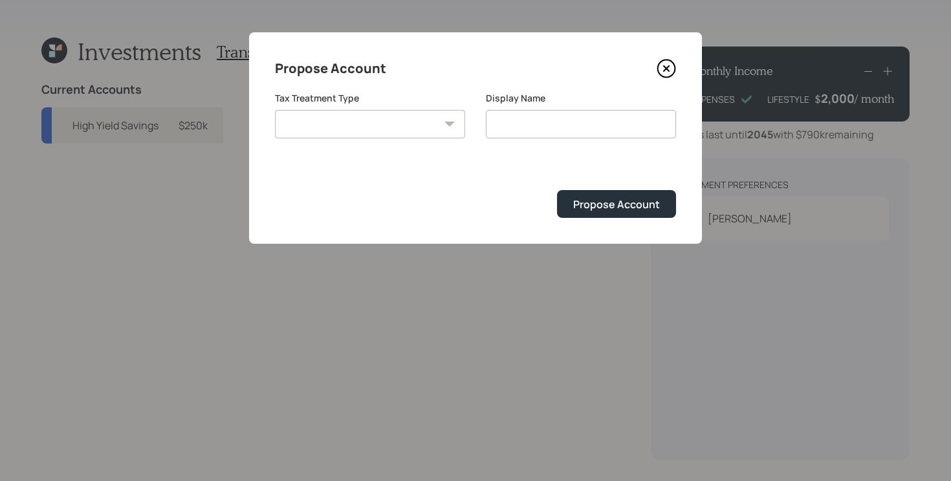
click at [355, 124] on select "[PERSON_NAME] Taxable Traditional" at bounding box center [370, 124] width 190 height 28
select select "taxable"
click at [275, 110] on select "[PERSON_NAME] Taxable Traditional" at bounding box center [370, 124] width 190 height 28
type input "Taxable"
click at [612, 208] on div "Propose Account" at bounding box center [616, 204] width 87 height 14
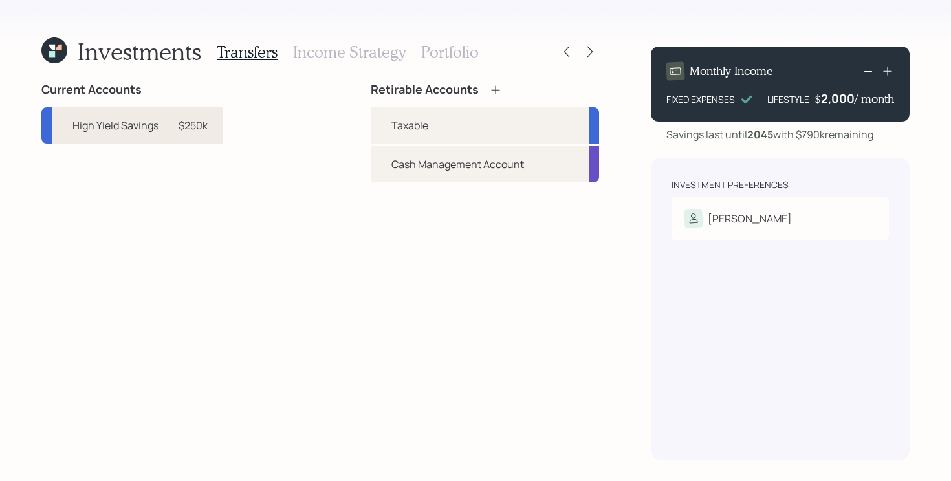
click at [133, 132] on div "High Yield Savings" at bounding box center [115, 126] width 86 height 16
click at [454, 115] on div "Taxable" at bounding box center [485, 125] width 228 height 36
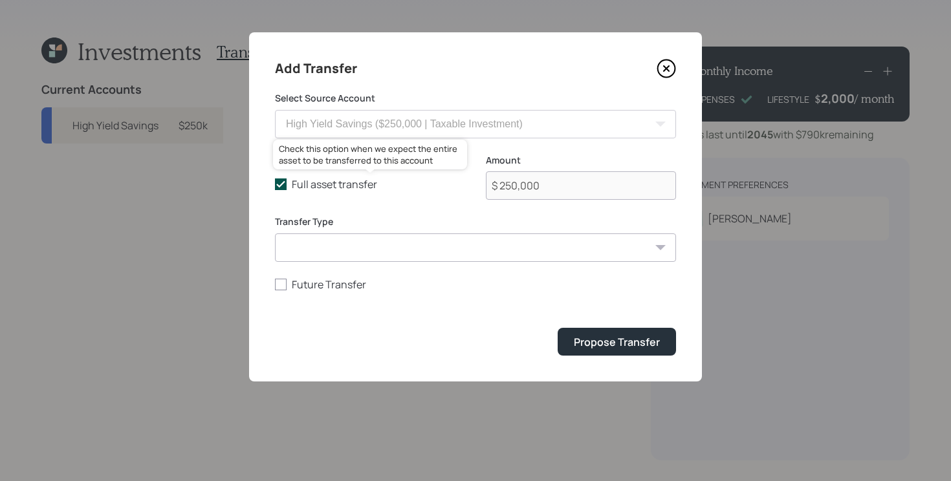
click at [289, 183] on label "Full asset transfer" at bounding box center [370, 184] width 190 height 14
click at [275, 184] on input "Full asset transfer" at bounding box center [274, 184] width 1 height 1
checkbox input "false"
click at [566, 181] on input "$ 250,000" at bounding box center [581, 185] width 190 height 28
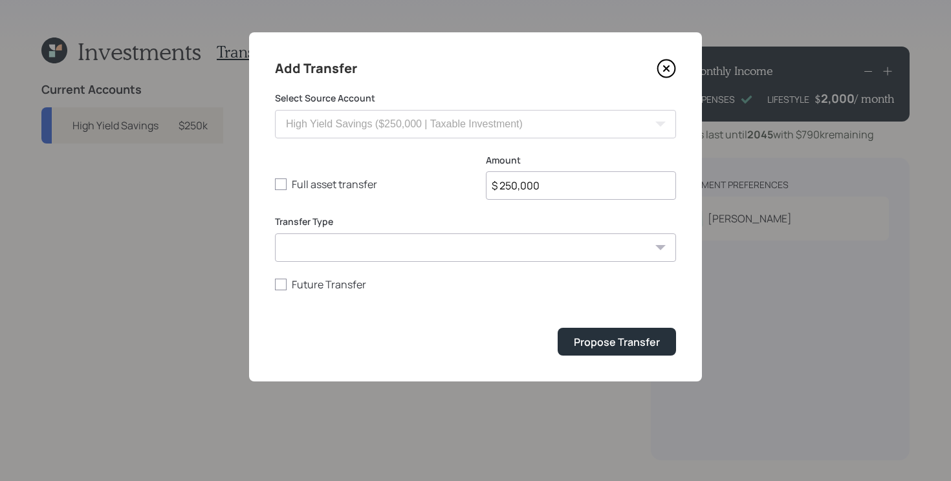
click at [566, 181] on input "$ 250,000" at bounding box center [581, 185] width 190 height 28
type input "$ 100,000"
click at [558, 328] on button "Propose Transfer" at bounding box center [617, 342] width 118 height 28
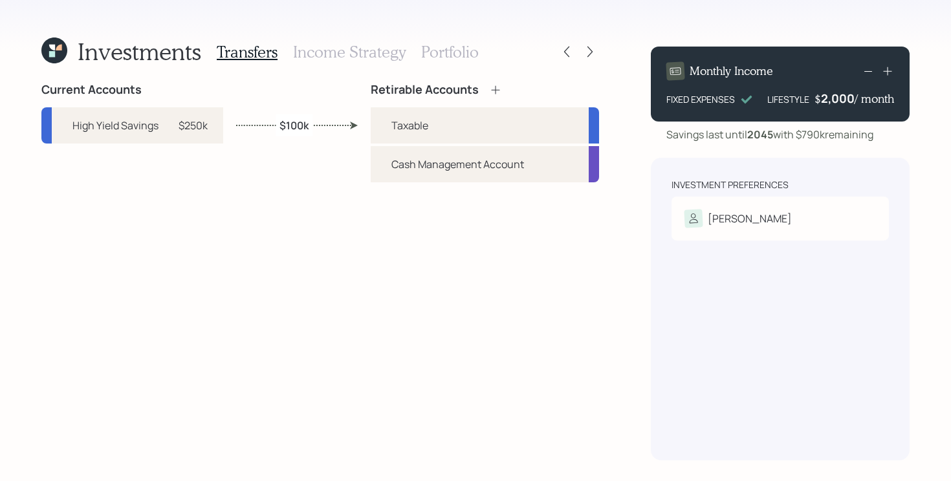
click at [373, 58] on h3 "Income Strategy" at bounding box center [349, 52] width 113 height 19
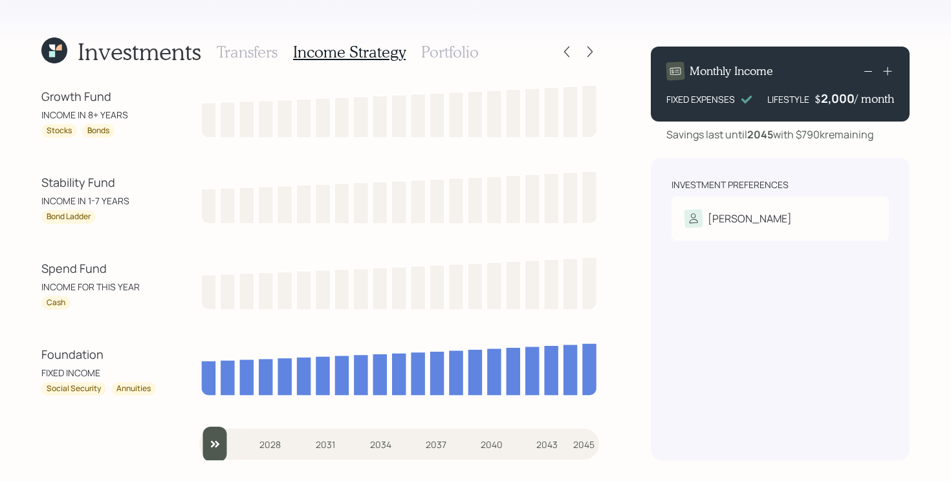
click at [247, 54] on h3 "Transfers" at bounding box center [247, 52] width 61 height 19
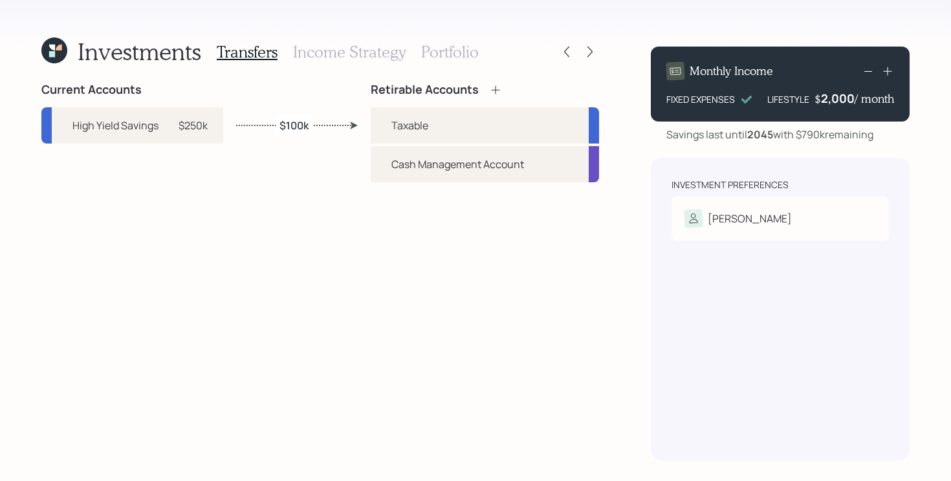
click at [466, 54] on h3 "Portfolio" at bounding box center [450, 52] width 58 height 19
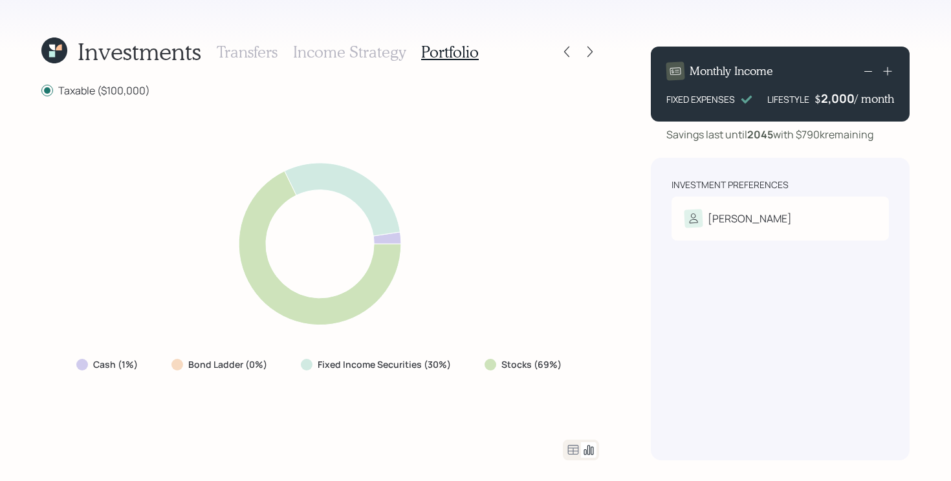
click at [577, 445] on icon at bounding box center [573, 450] width 11 height 10
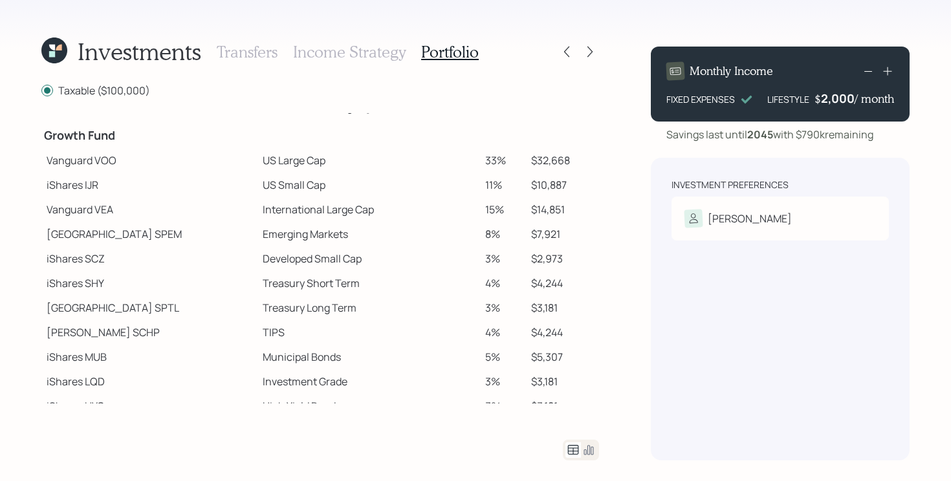
scroll to position [247, 0]
click at [589, 49] on icon at bounding box center [590, 51] width 13 height 13
